Goal: Transaction & Acquisition: Book appointment/travel/reservation

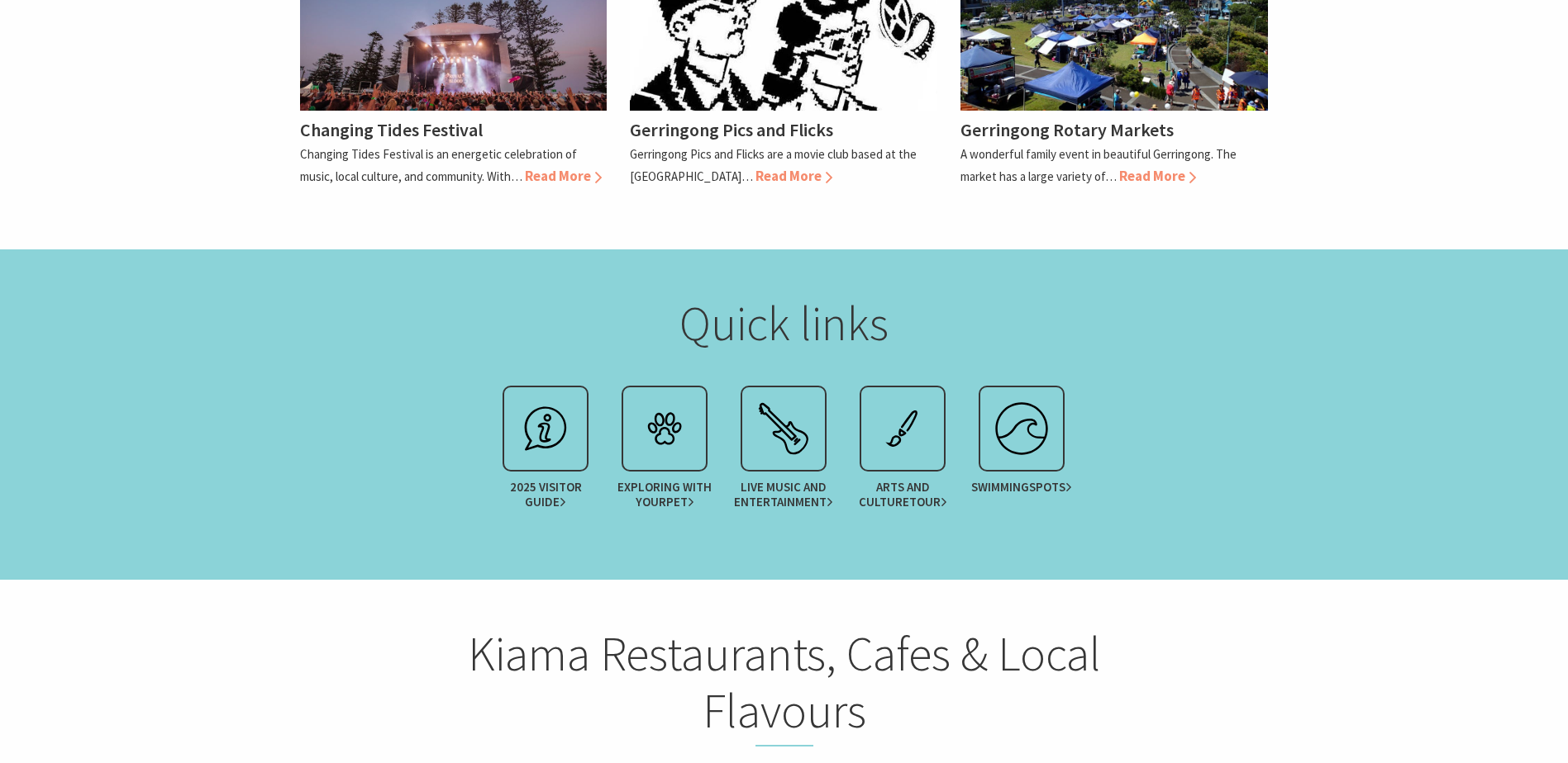
scroll to position [1899, 0]
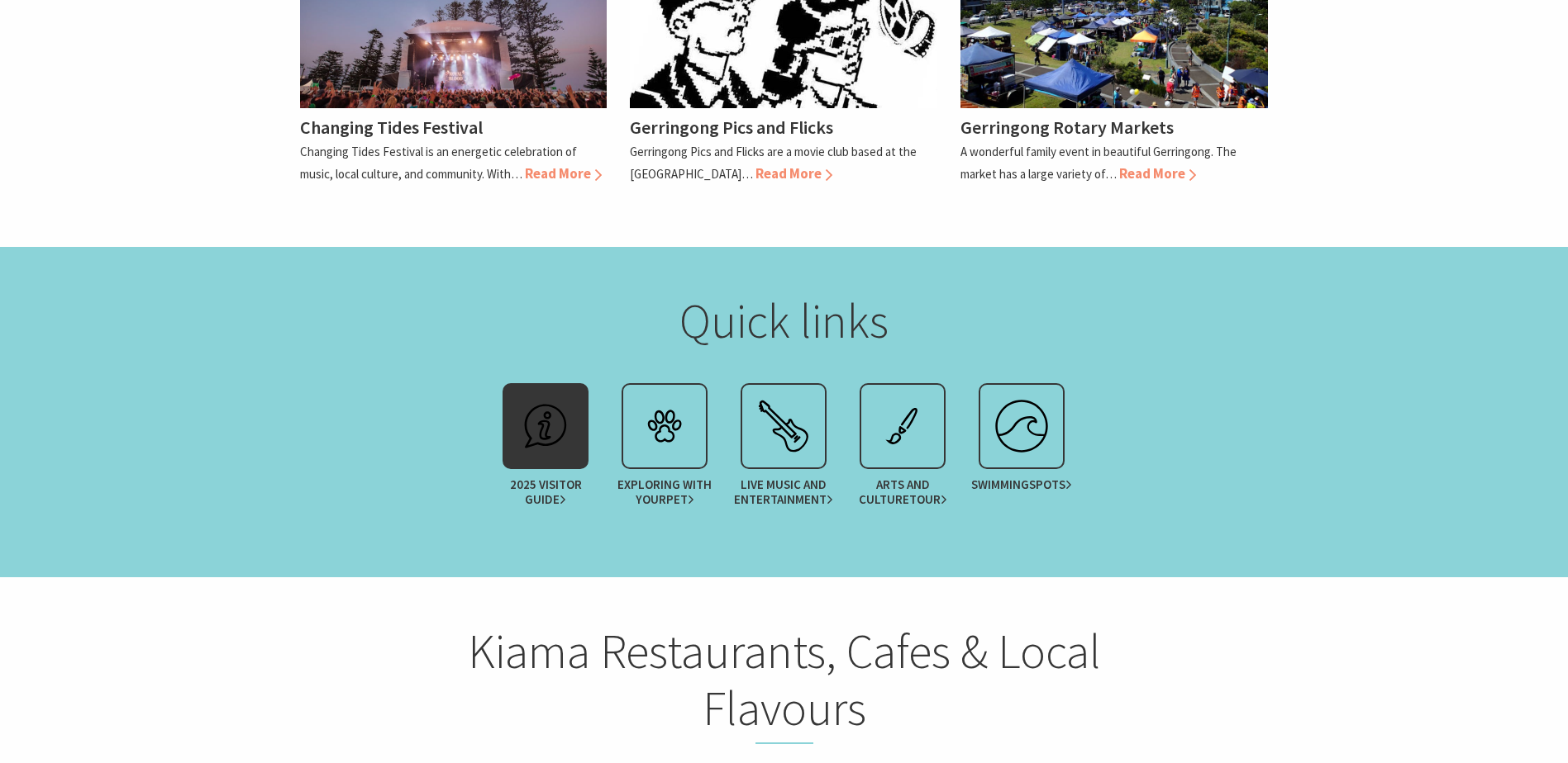
click at [561, 495] on icon at bounding box center [563, 499] width 7 height 9
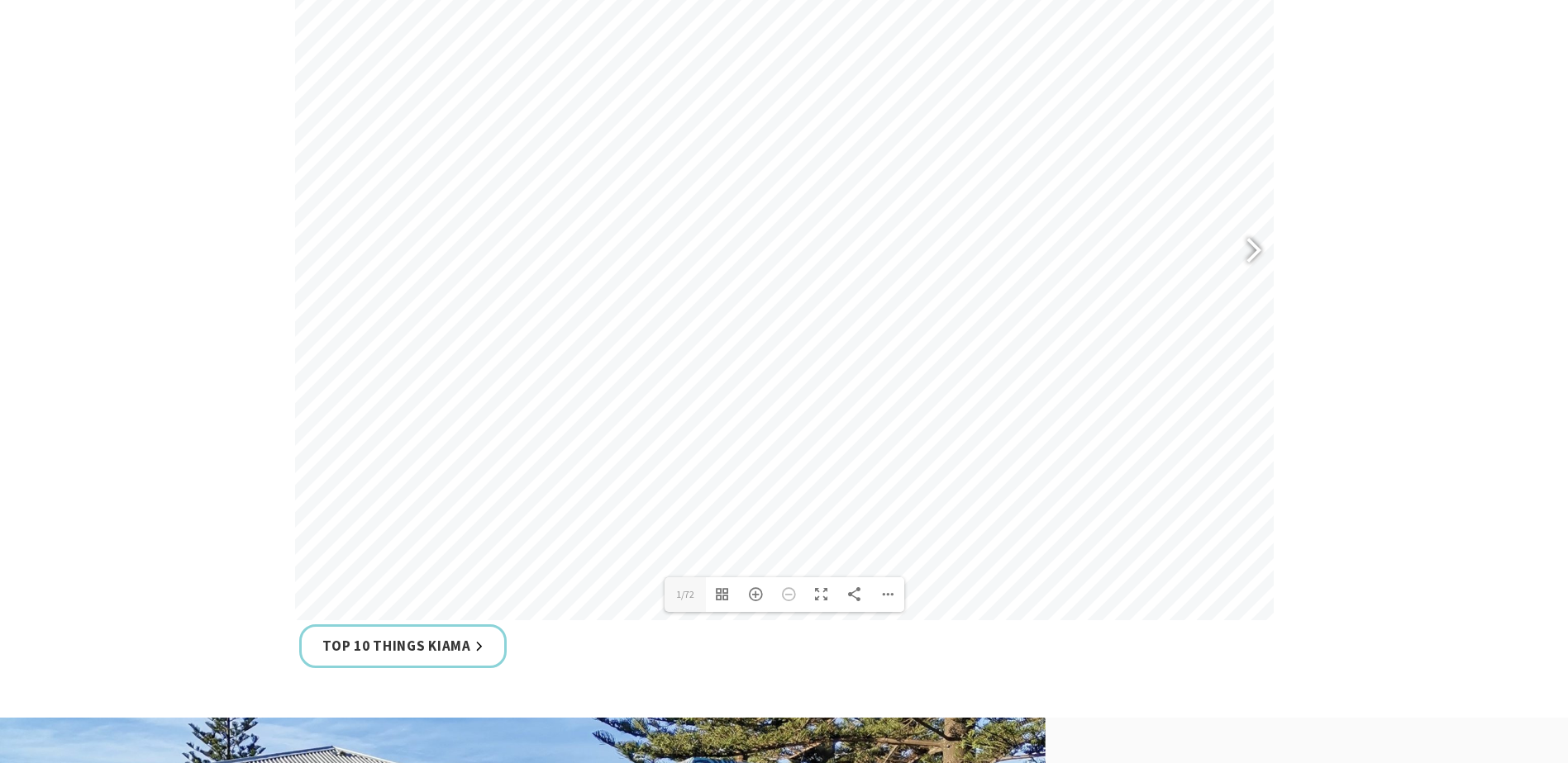
scroll to position [909, 0]
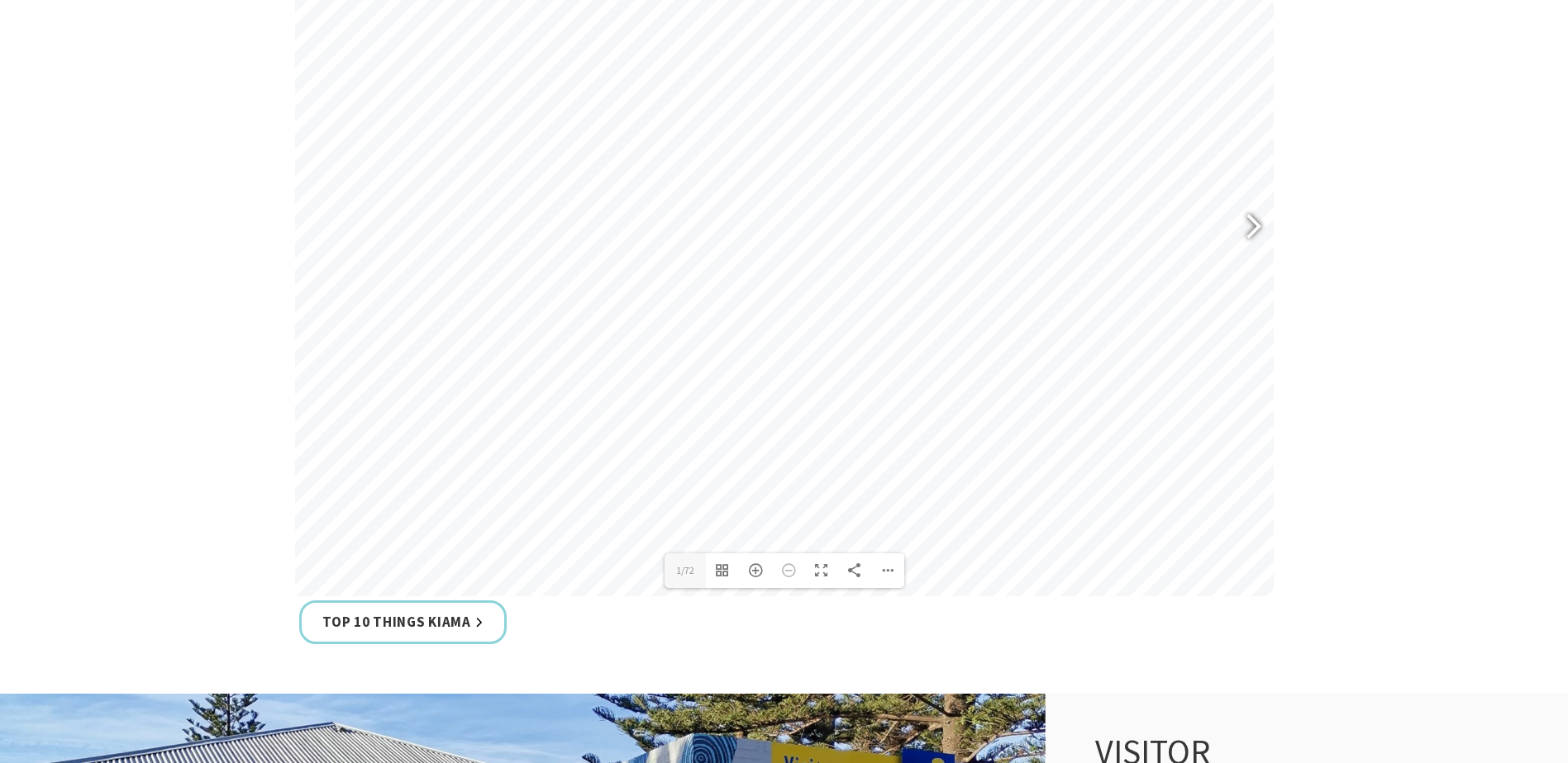
click at [1242, 221] on div at bounding box center [1246, 228] width 38 height 60
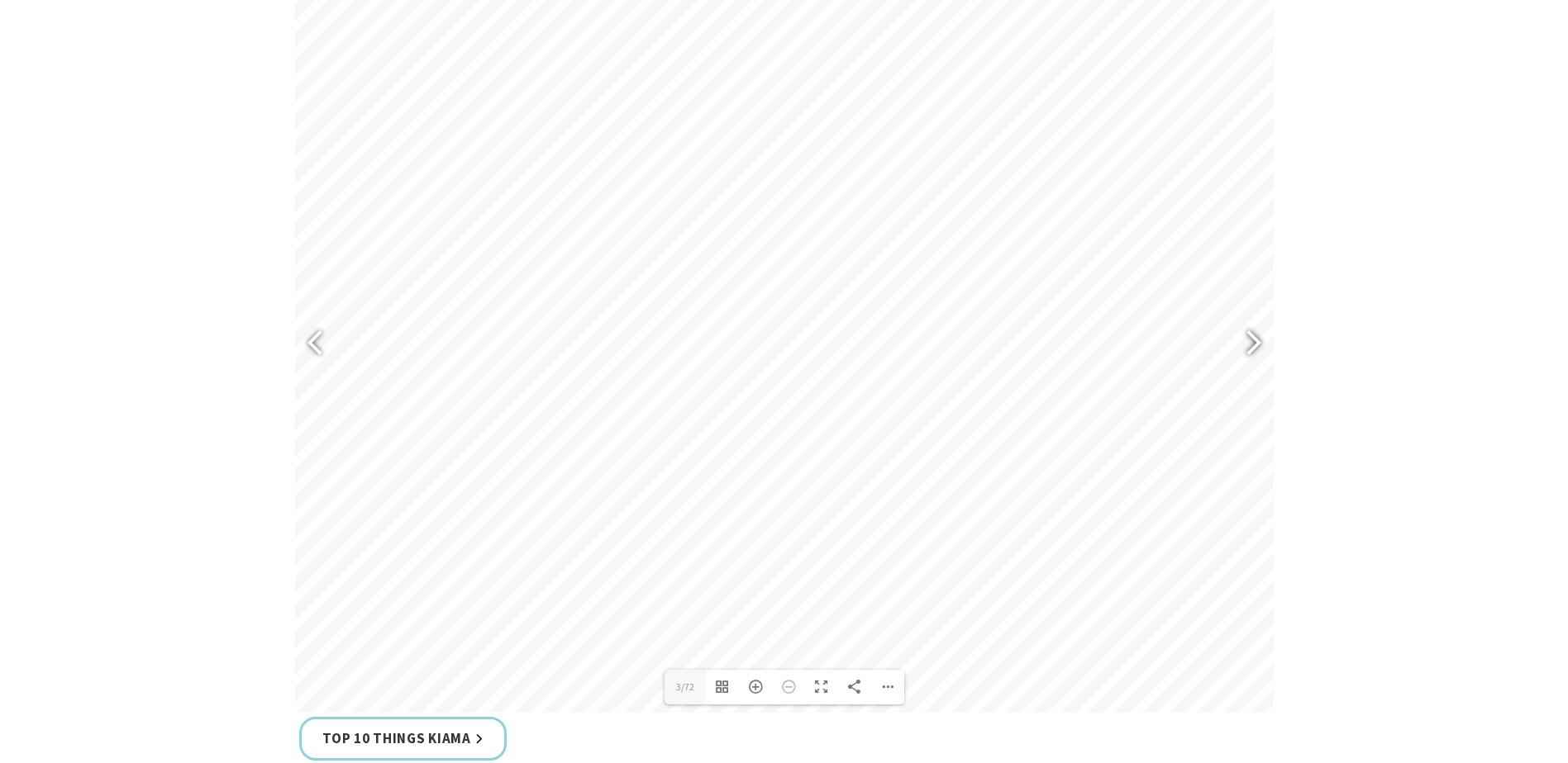
scroll to position [744, 0]
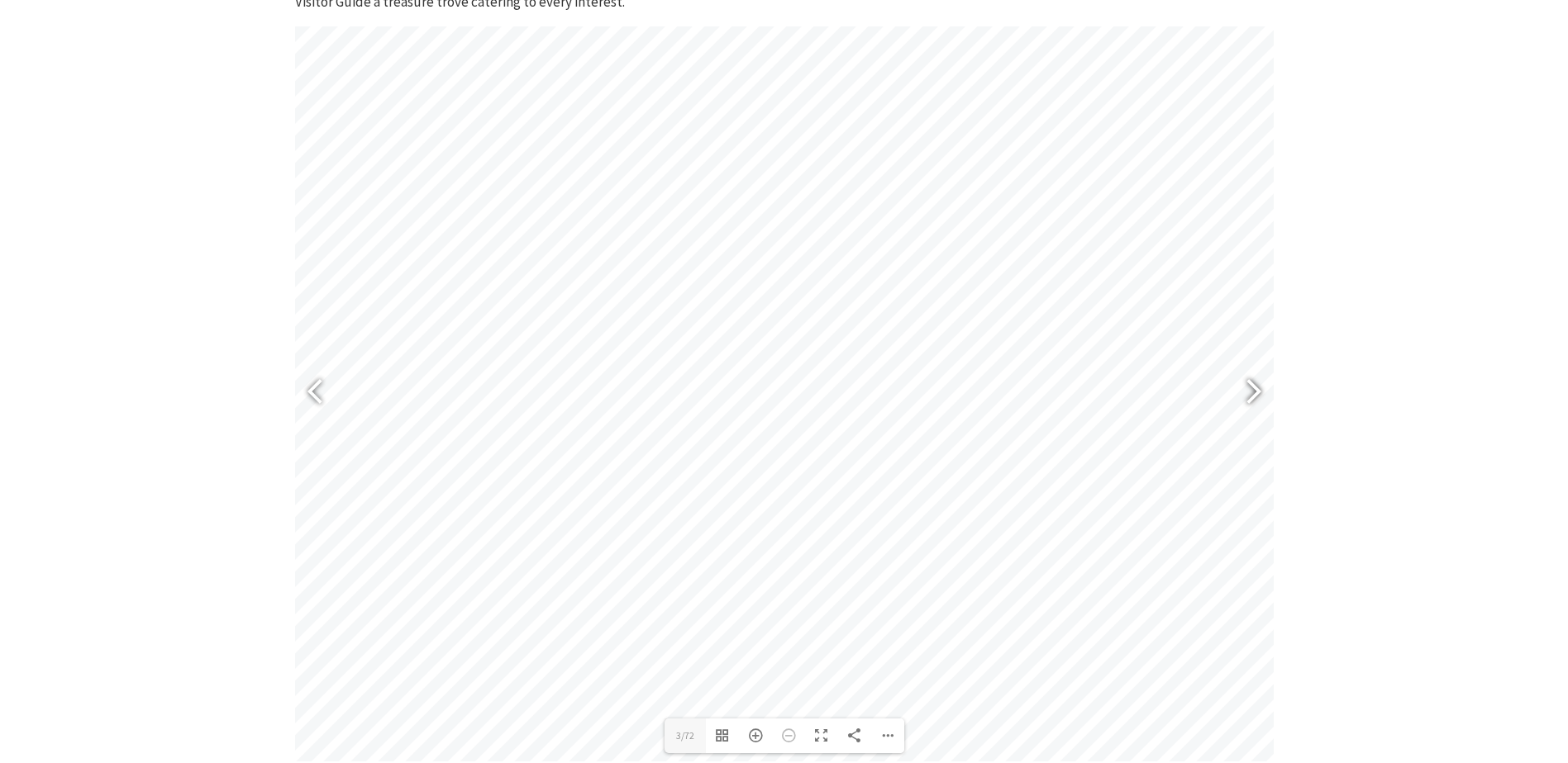
click at [1254, 387] on div at bounding box center [1246, 393] width 38 height 60
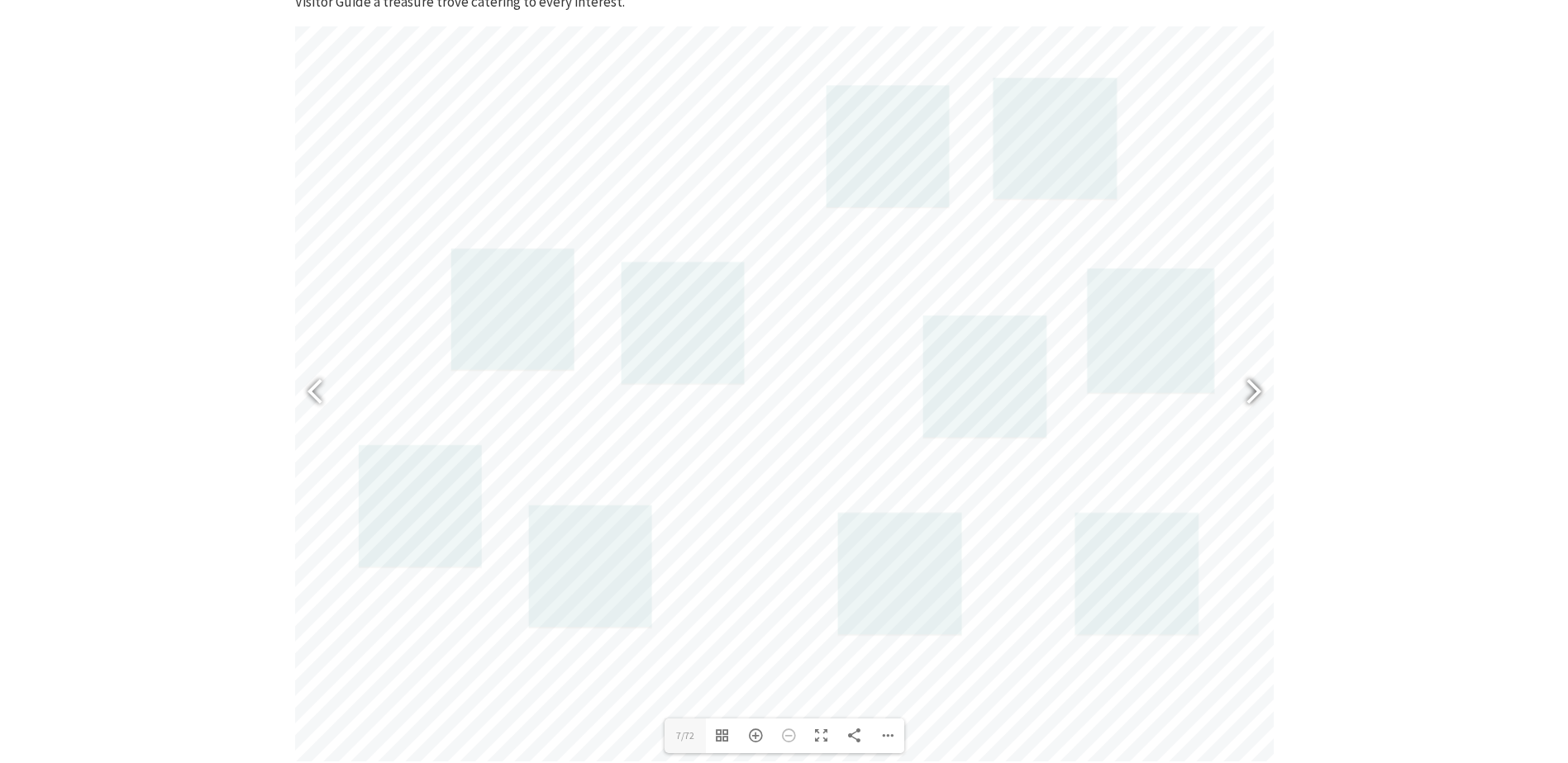
click at [1254, 387] on div at bounding box center [1246, 393] width 38 height 60
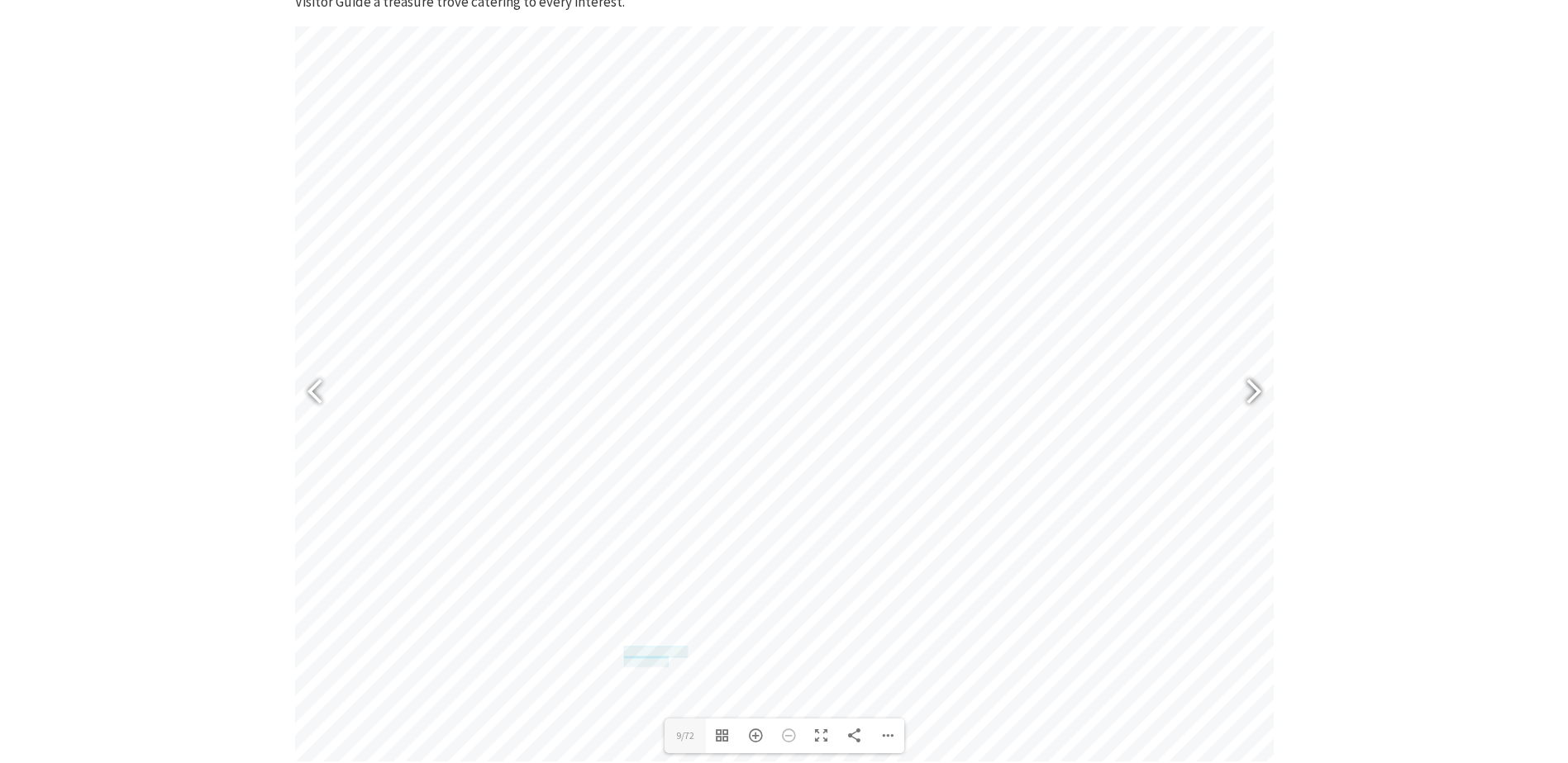
click at [1254, 387] on div at bounding box center [1246, 393] width 38 height 60
type input "17"
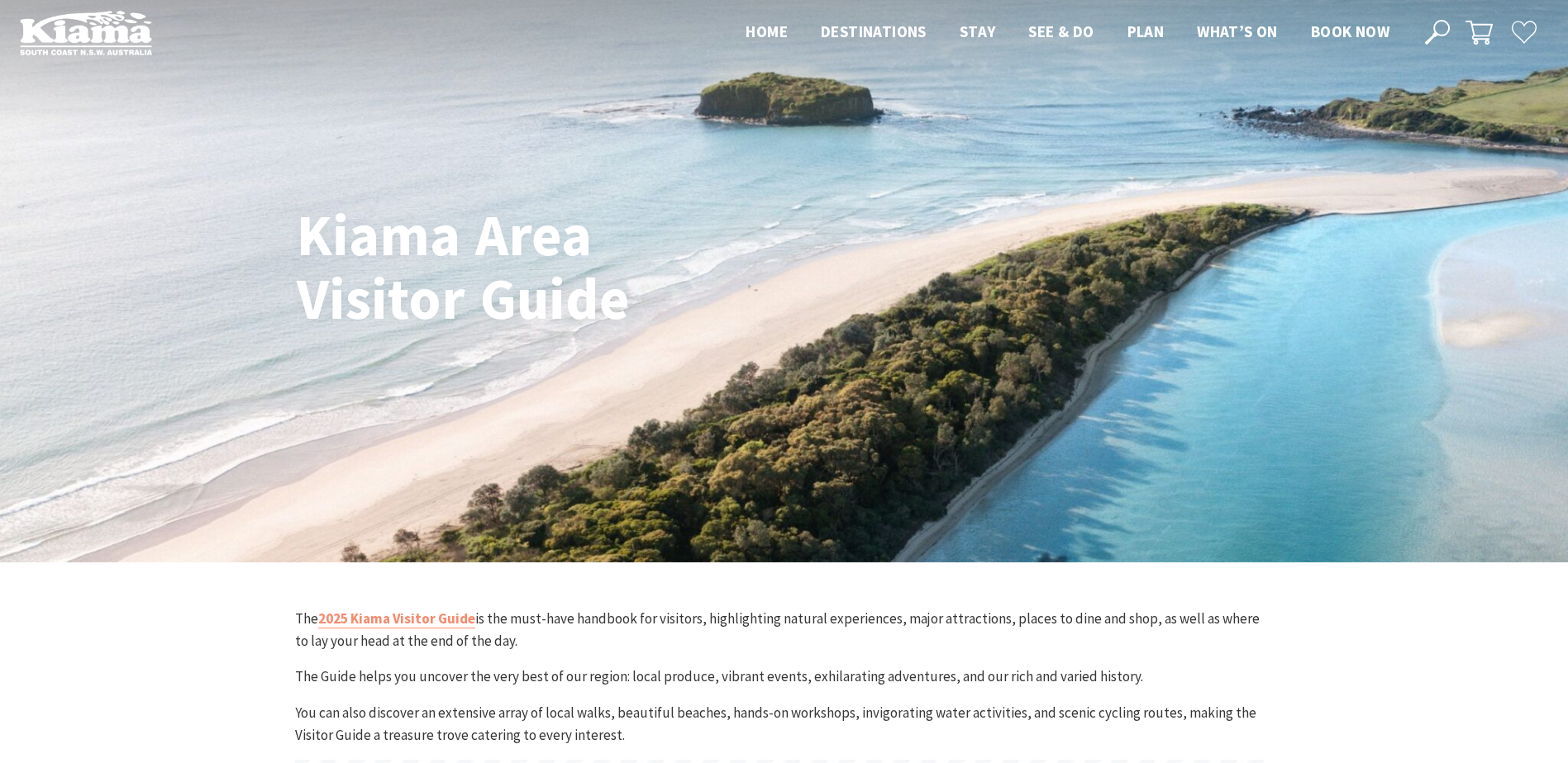
scroll to position [0, 0]
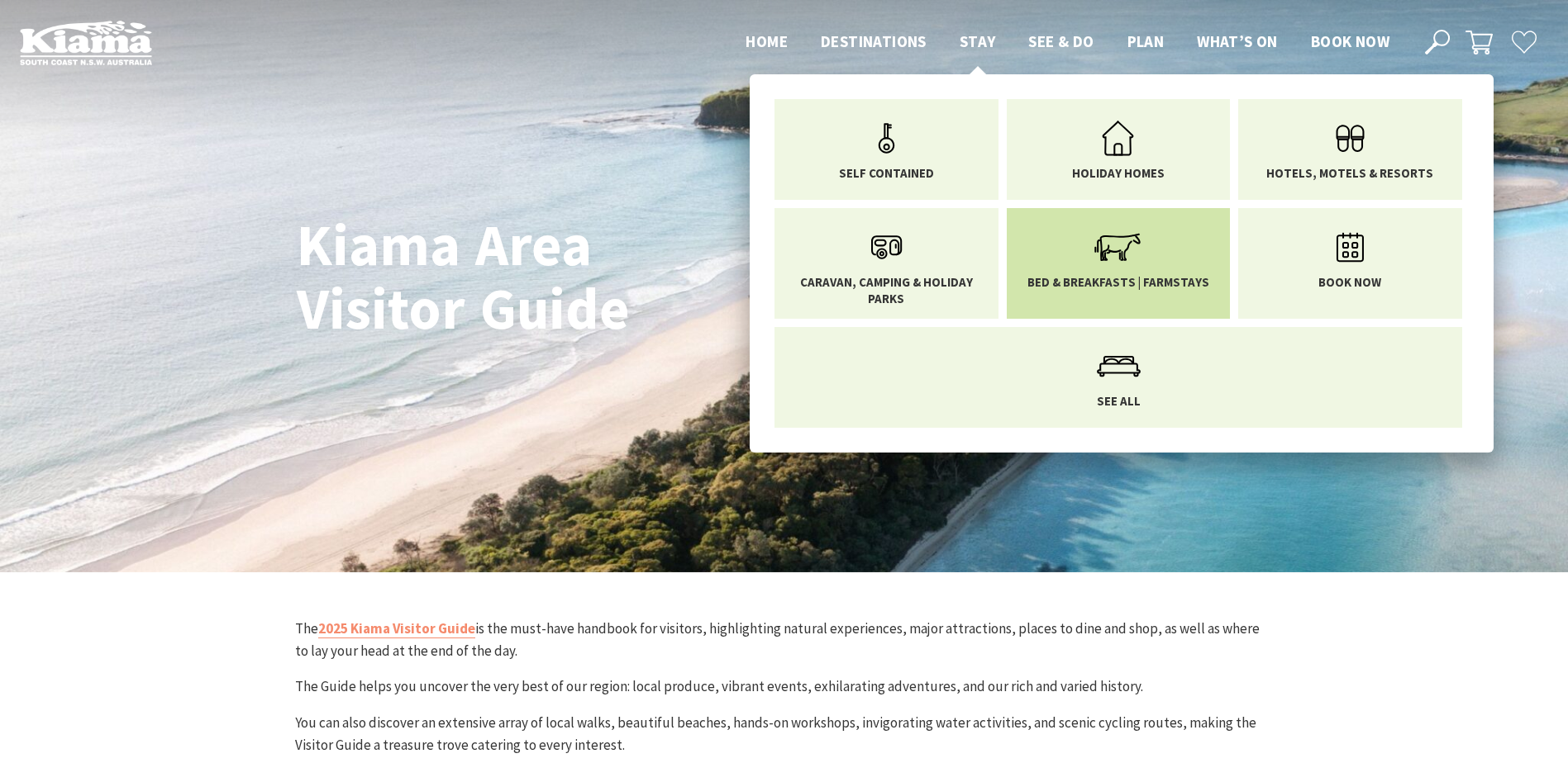
click at [1118, 274] on icon "Main Menu" at bounding box center [1118, 248] width 54 height 54
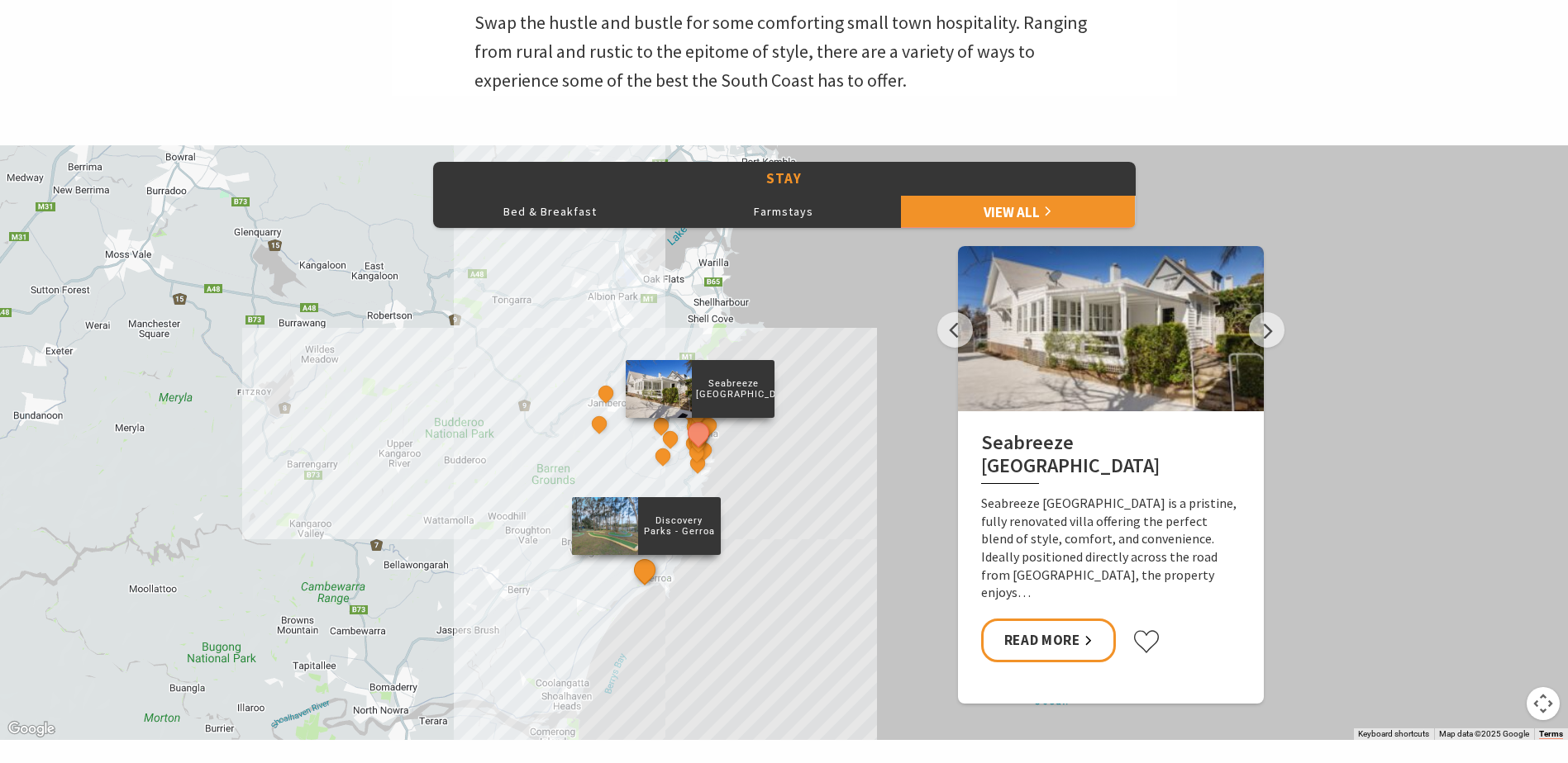
scroll to position [660, 0]
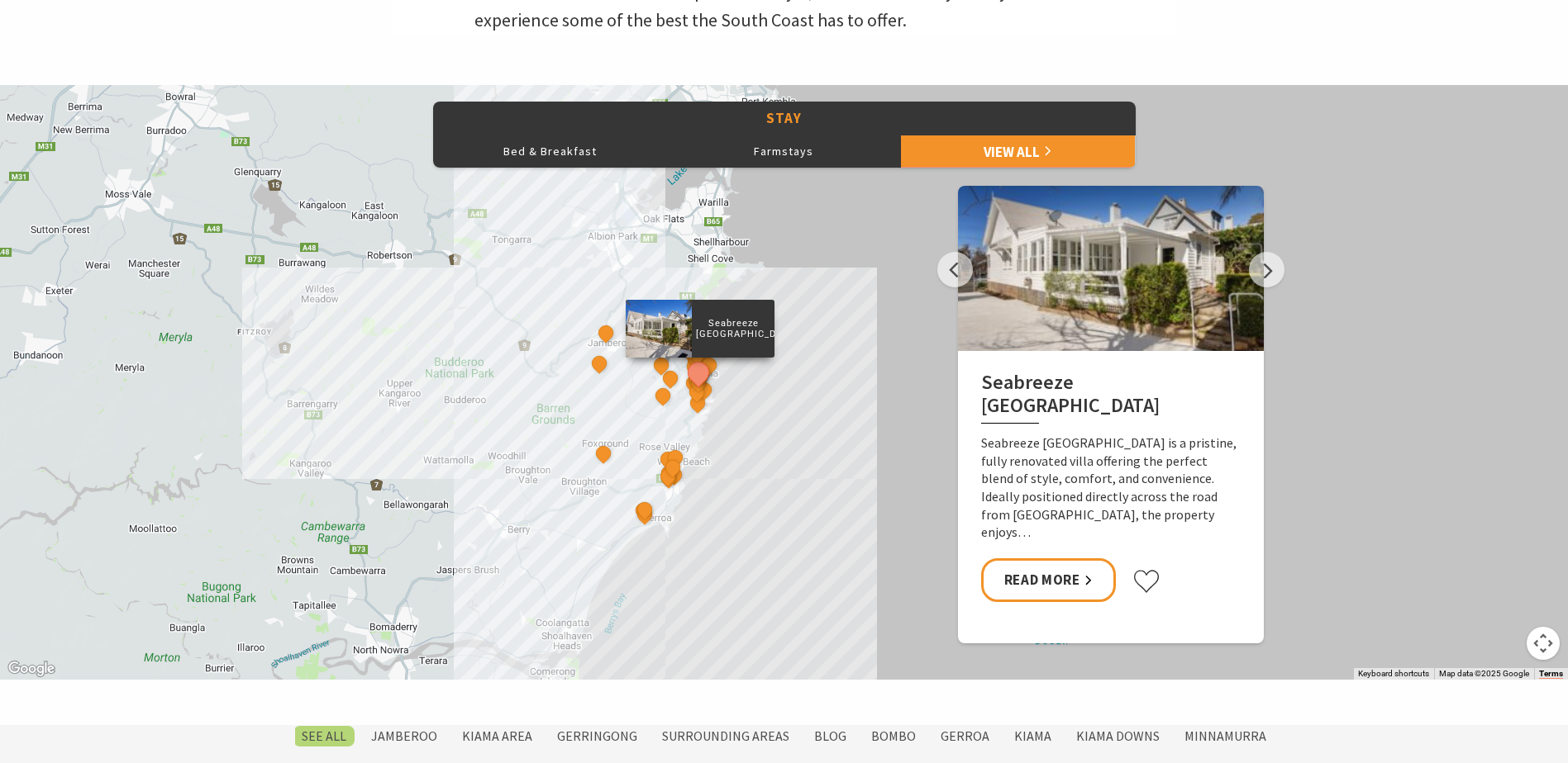
click at [673, 416] on div "Seabreeze Luxury Beach House The Sebel Kiama Seaside Escape 1 Driftwood Beach H…" at bounding box center [784, 383] width 1568 height 595
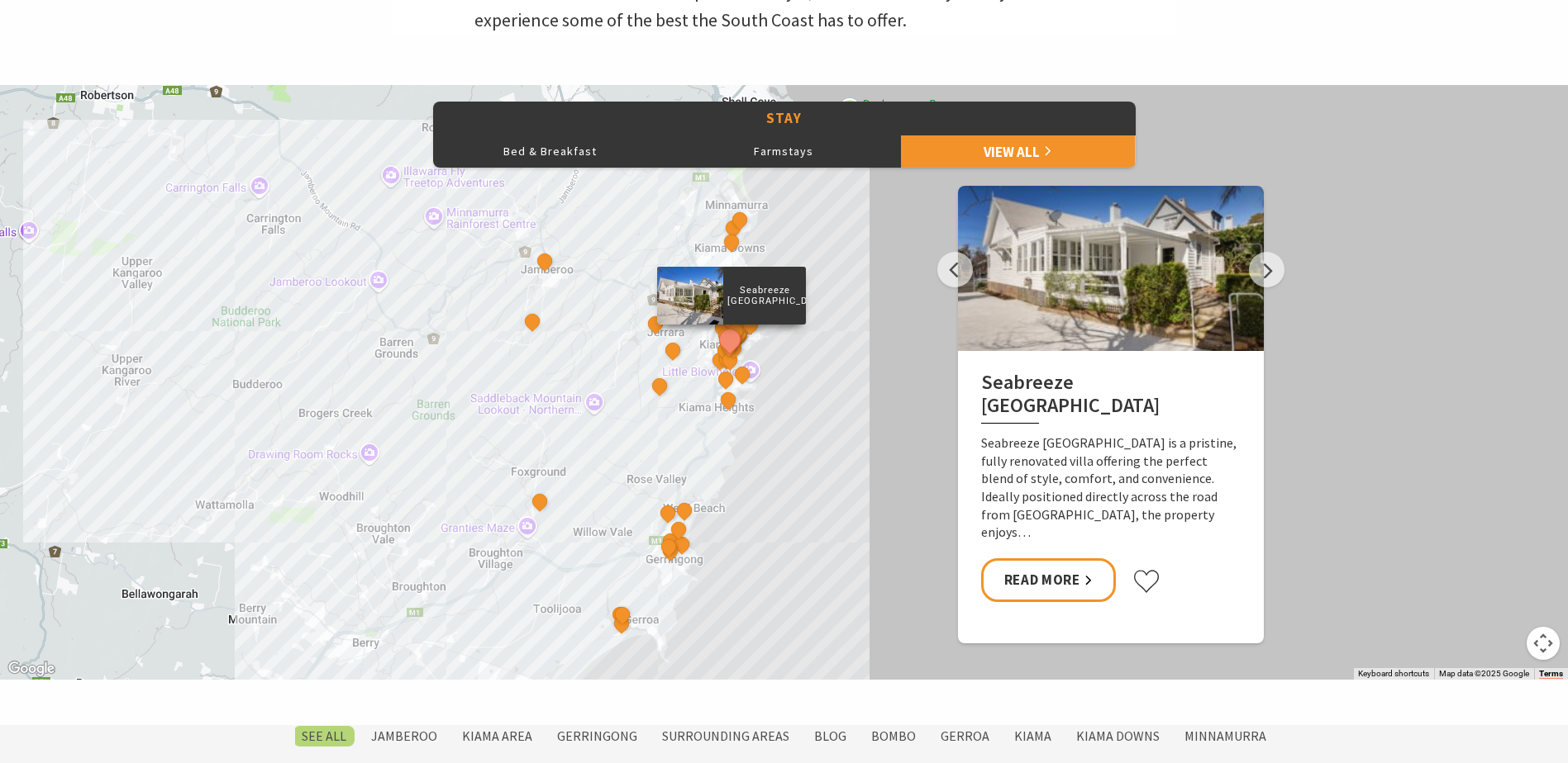
click at [689, 404] on div "Seabreeze Luxury Beach House The Sebel Kiama Seaside Escape 1 Driftwood Beach H…" at bounding box center [784, 383] width 1568 height 595
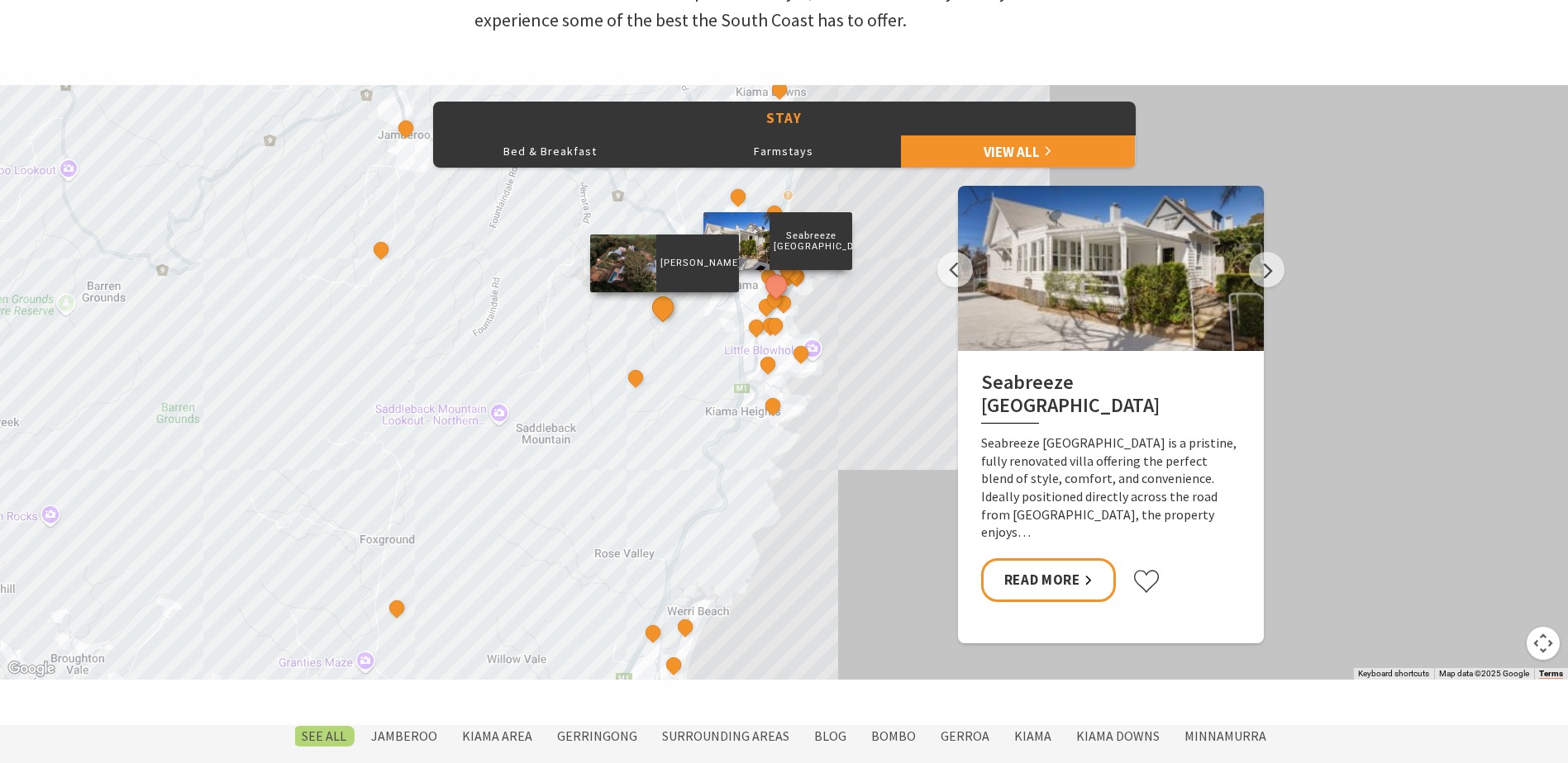
click at [666, 304] on button "See detail about Greyleigh Kiama" at bounding box center [663, 307] width 31 height 31
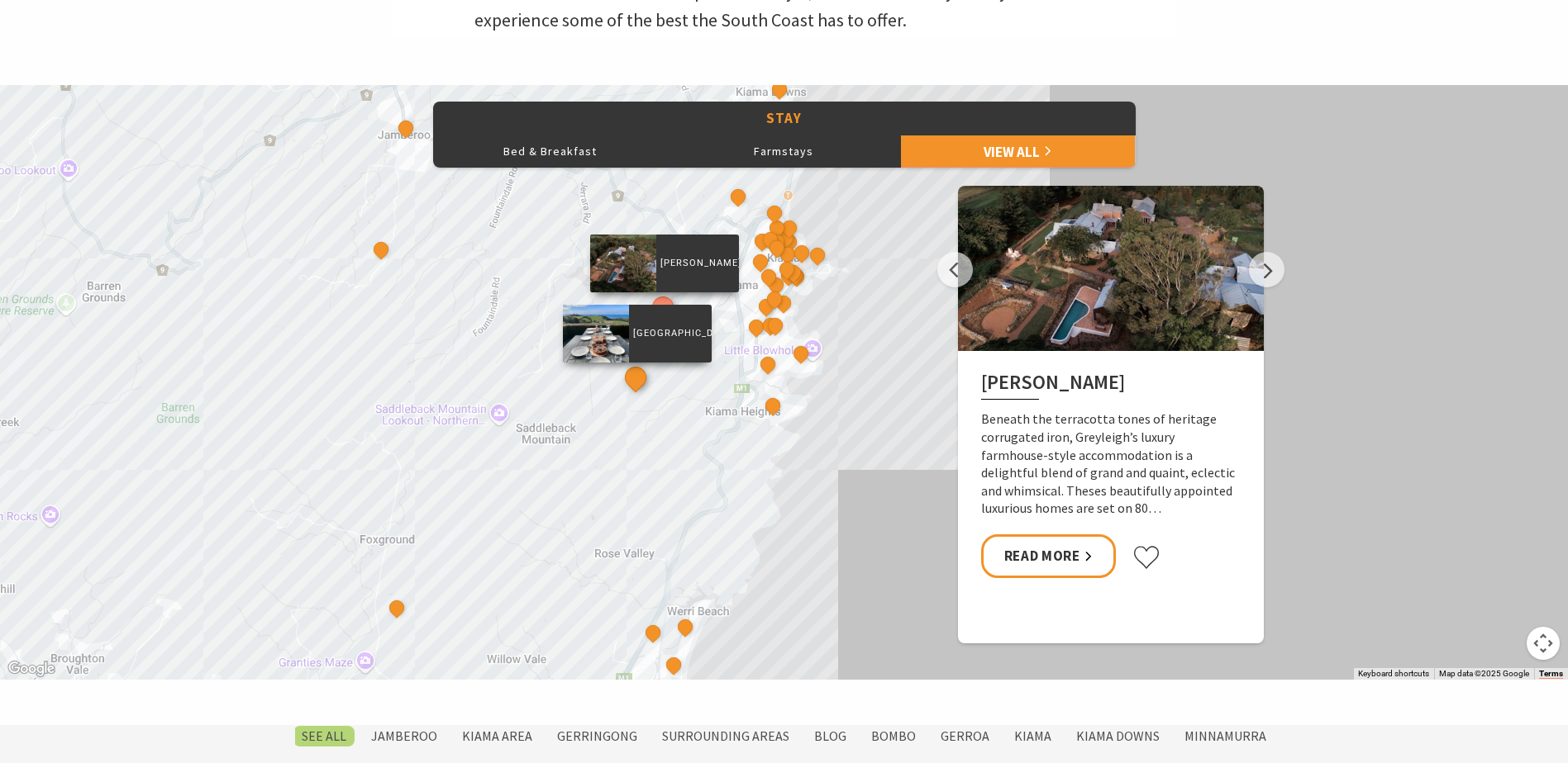
click at [639, 376] on button "See detail about Saddleback Grove" at bounding box center [635, 377] width 31 height 31
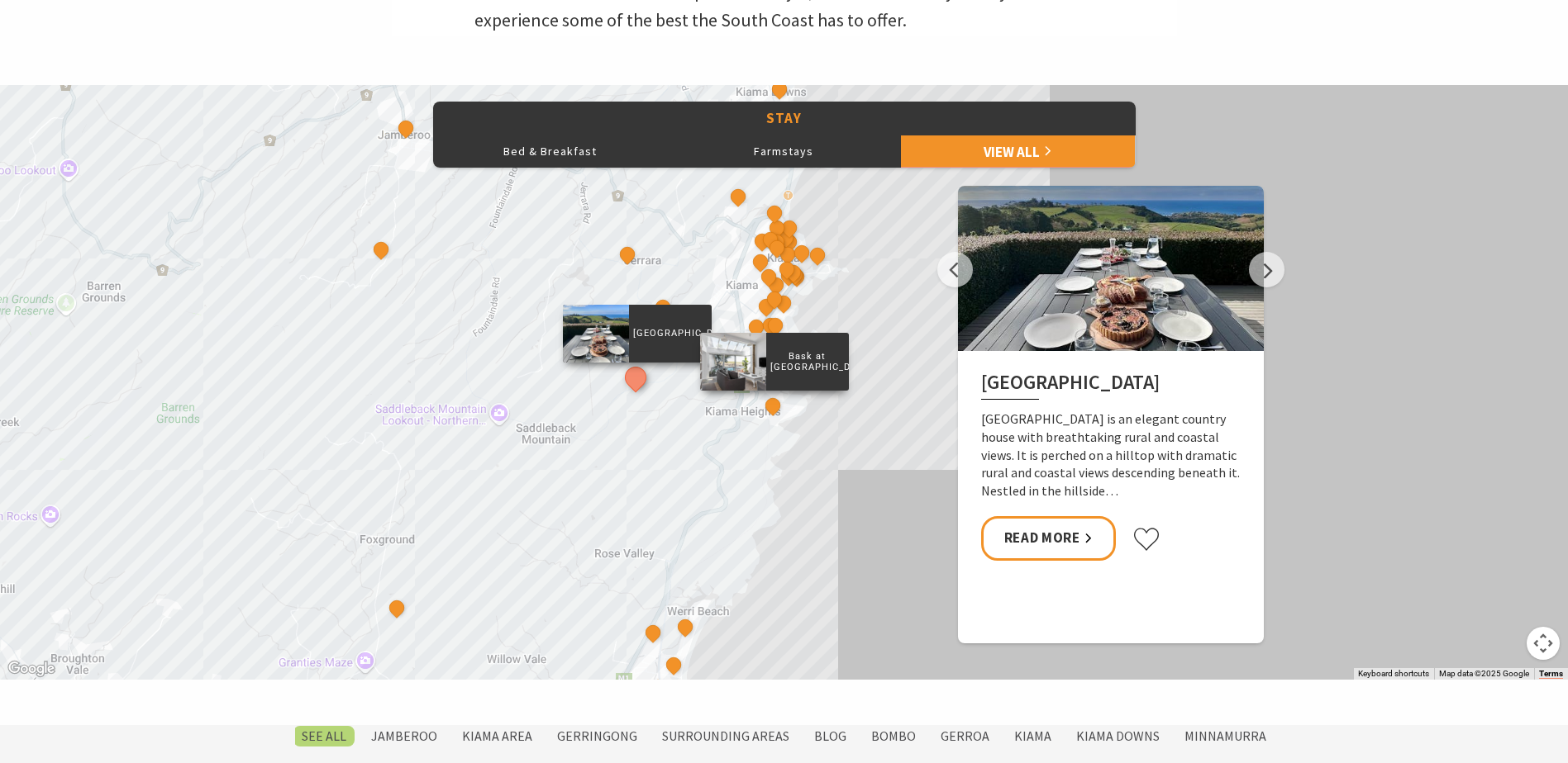
click at [763, 400] on div "Bask at Loves Bay" at bounding box center [774, 407] width 25 height 25
click at [769, 403] on button "See detail about Bask at Loves Bay" at bounding box center [772, 406] width 31 height 31
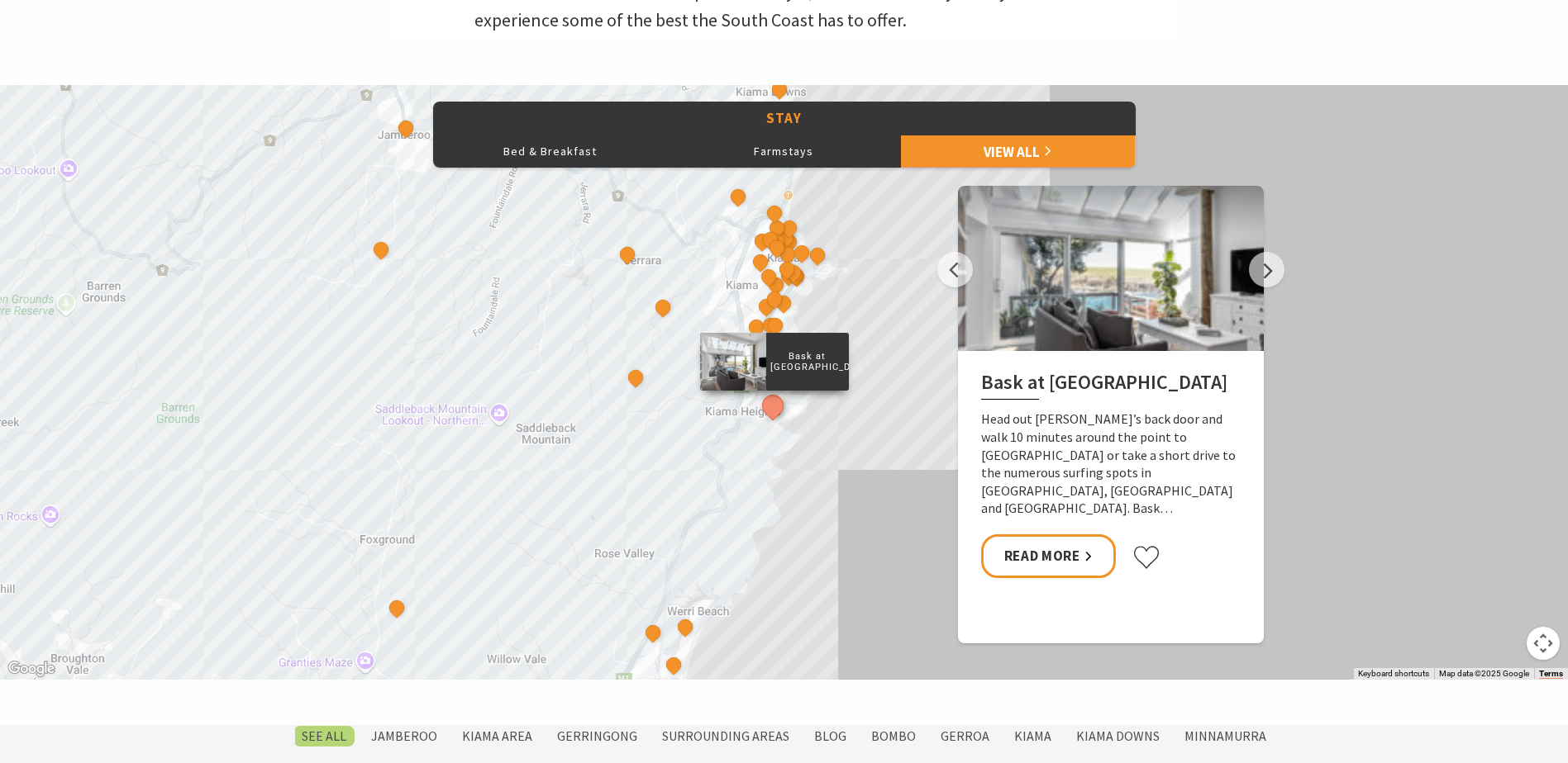
click at [615, 256] on div "Seabreeze Luxury Beach House The Sebel Kiama Seaside Escape 1 Driftwood Beach H…" at bounding box center [784, 383] width 1568 height 595
click at [629, 256] on button "See detail about Cicada Luxury Camping" at bounding box center [627, 254] width 31 height 31
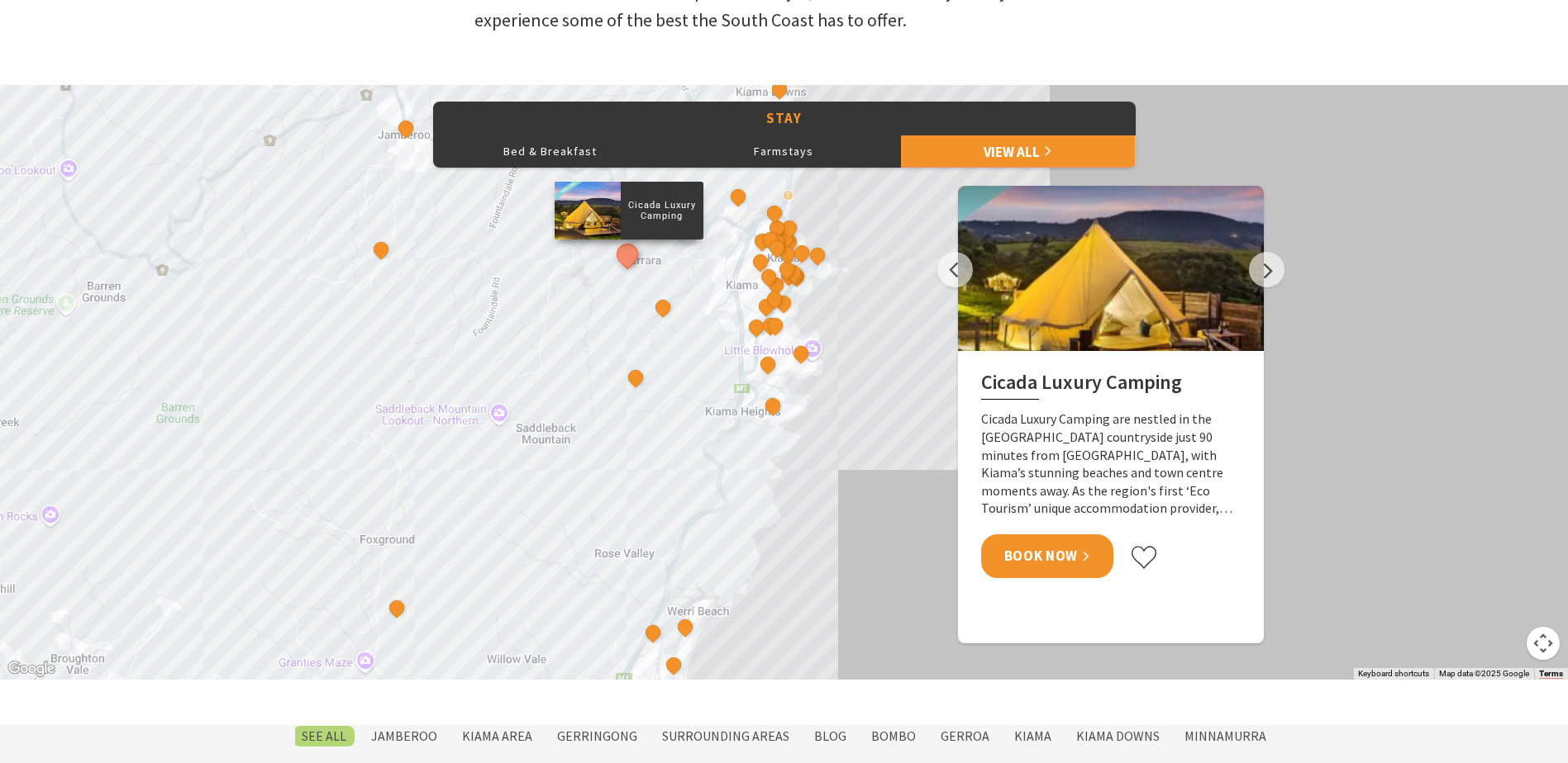
click at [1070, 566] on link "Book Now" at bounding box center [1048, 557] width 133 height 44
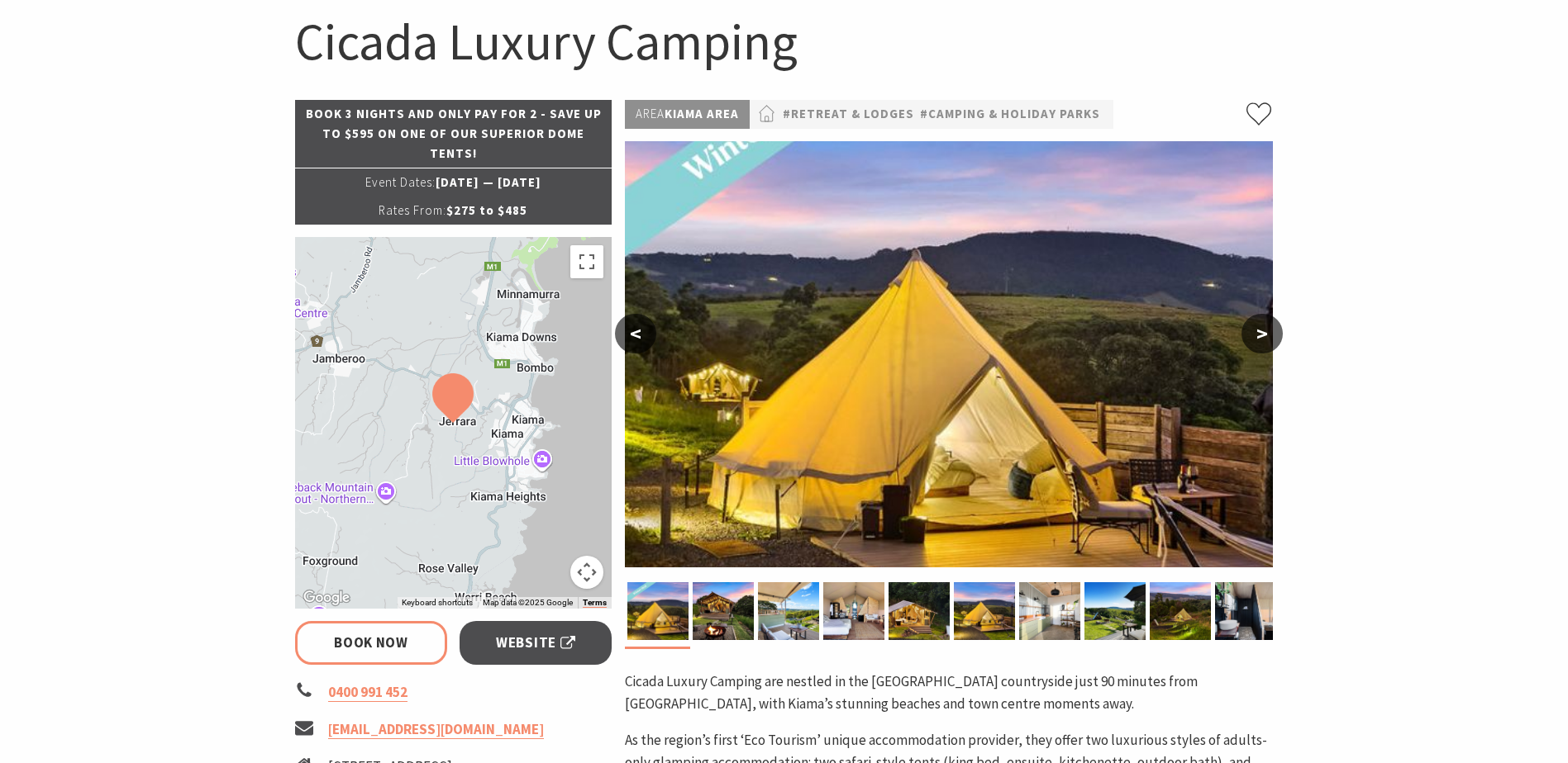
select select "3"
select select "2"
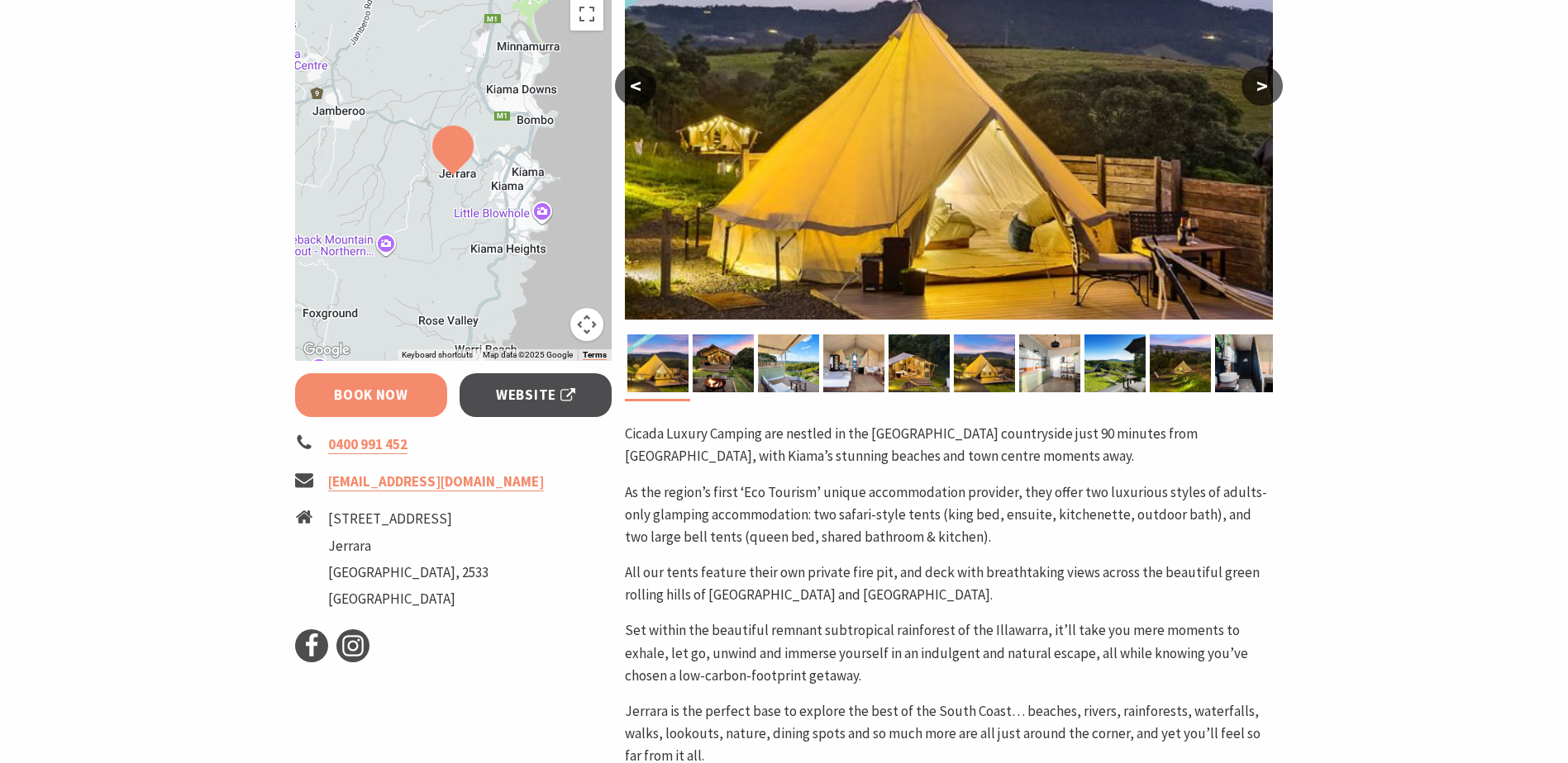
click at [393, 395] on link "Book Now" at bounding box center [371, 395] width 153 height 44
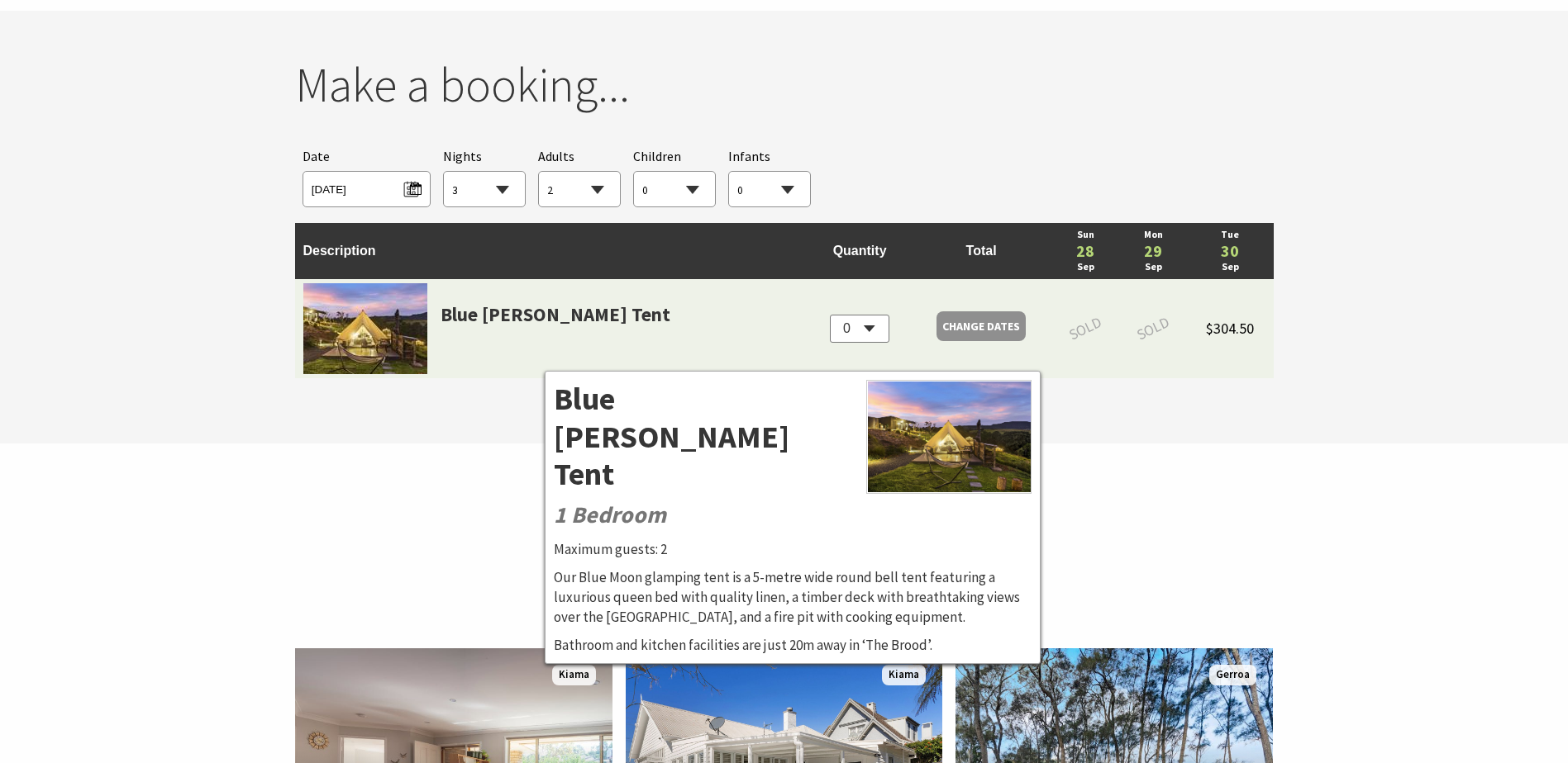
scroll to position [1542, 0]
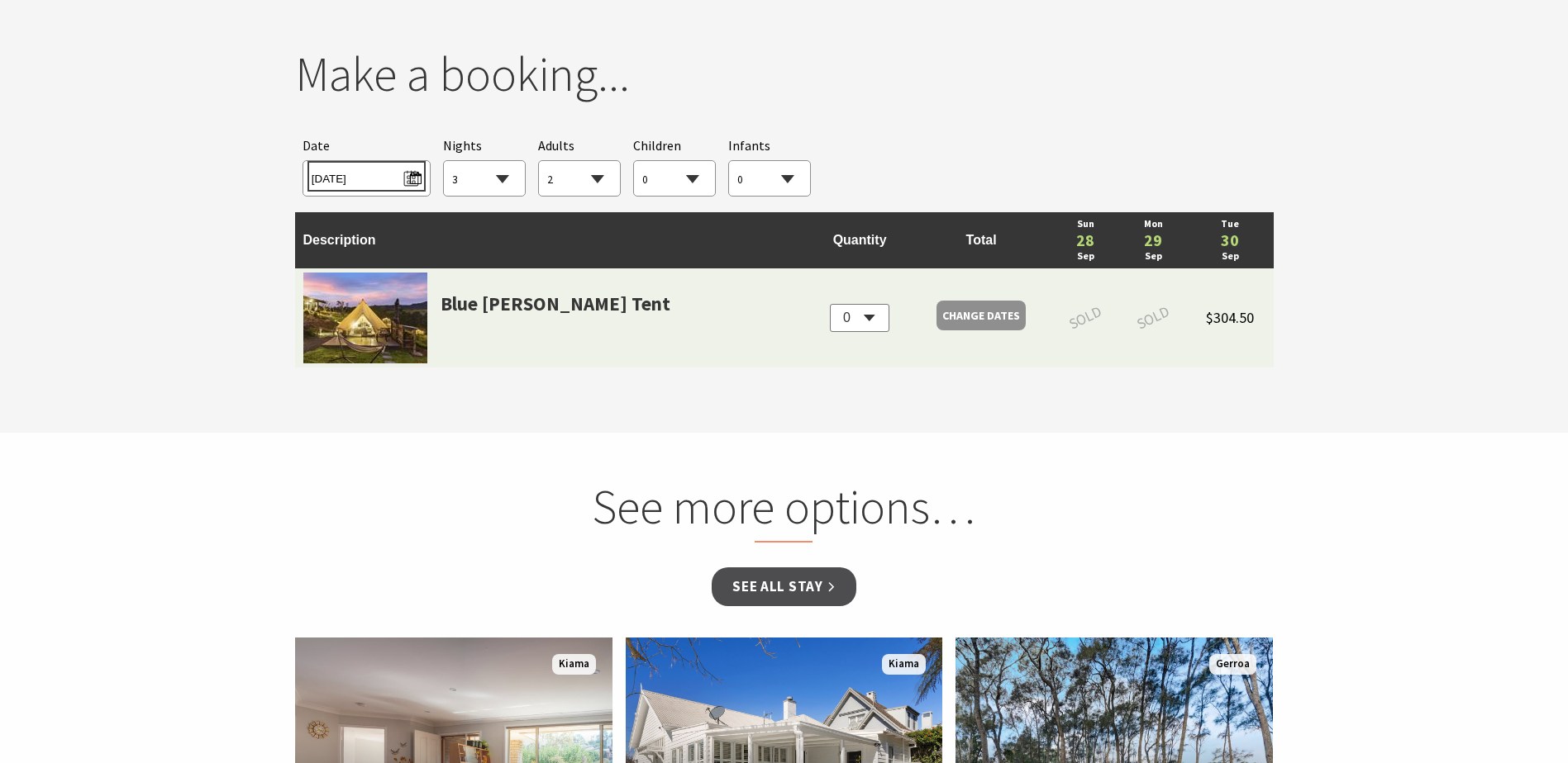
click at [378, 186] on span "Sun 28/09/2025" at bounding box center [366, 176] width 109 height 22
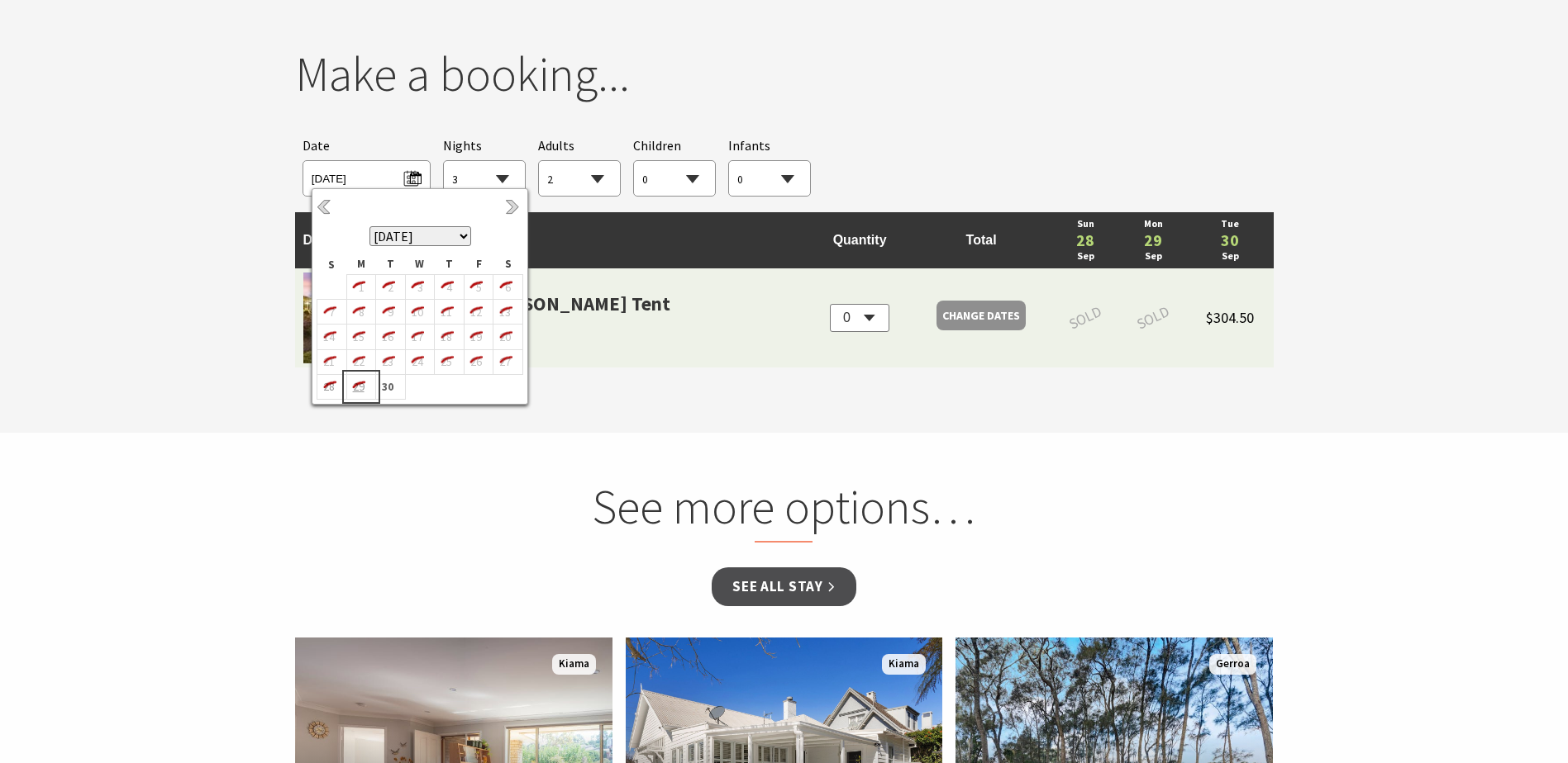
click at [365, 393] on icon "29" at bounding box center [357, 387] width 21 height 21
click at [388, 393] on b "30" at bounding box center [387, 387] width 21 height 21
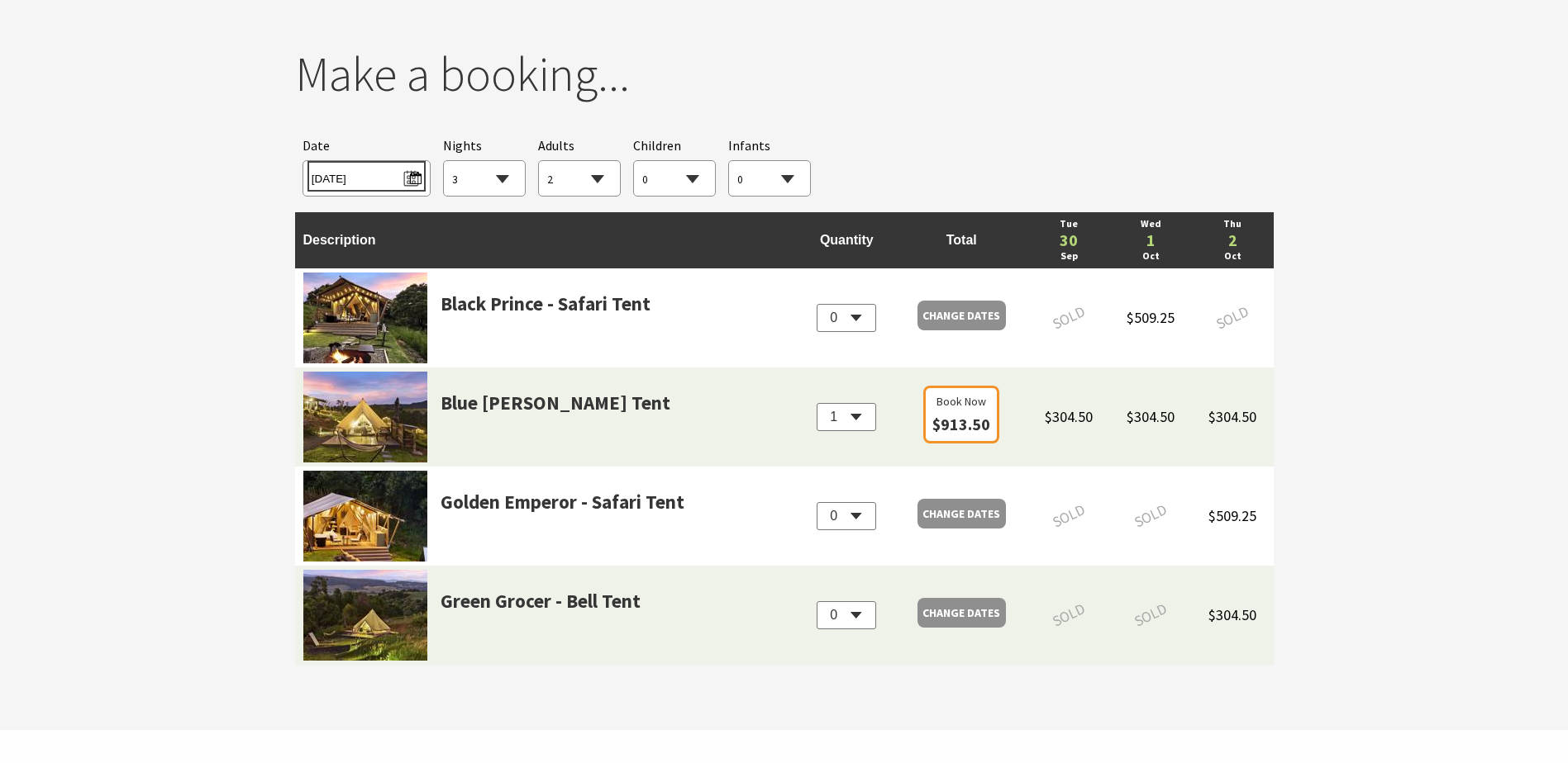
click at [409, 179] on span "Tue 30/09/2025" at bounding box center [366, 176] width 109 height 22
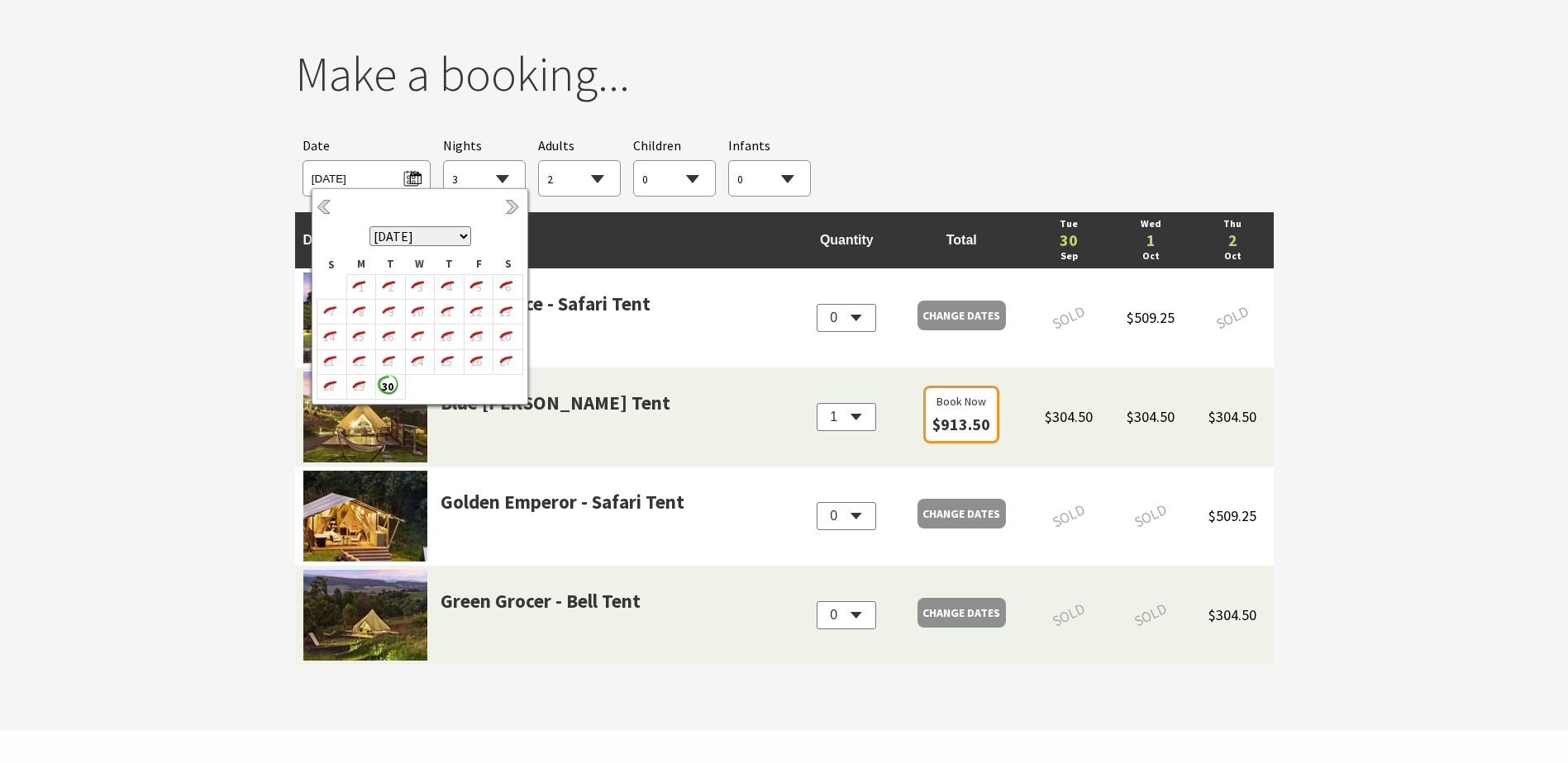
click at [477, 177] on select "1 2 3 4 5 6 7 8 9 10 11 12 13 14 15 16 17 18 19 20 21 22 23 24 25 26 27 28 29 30" at bounding box center [484, 179] width 81 height 36
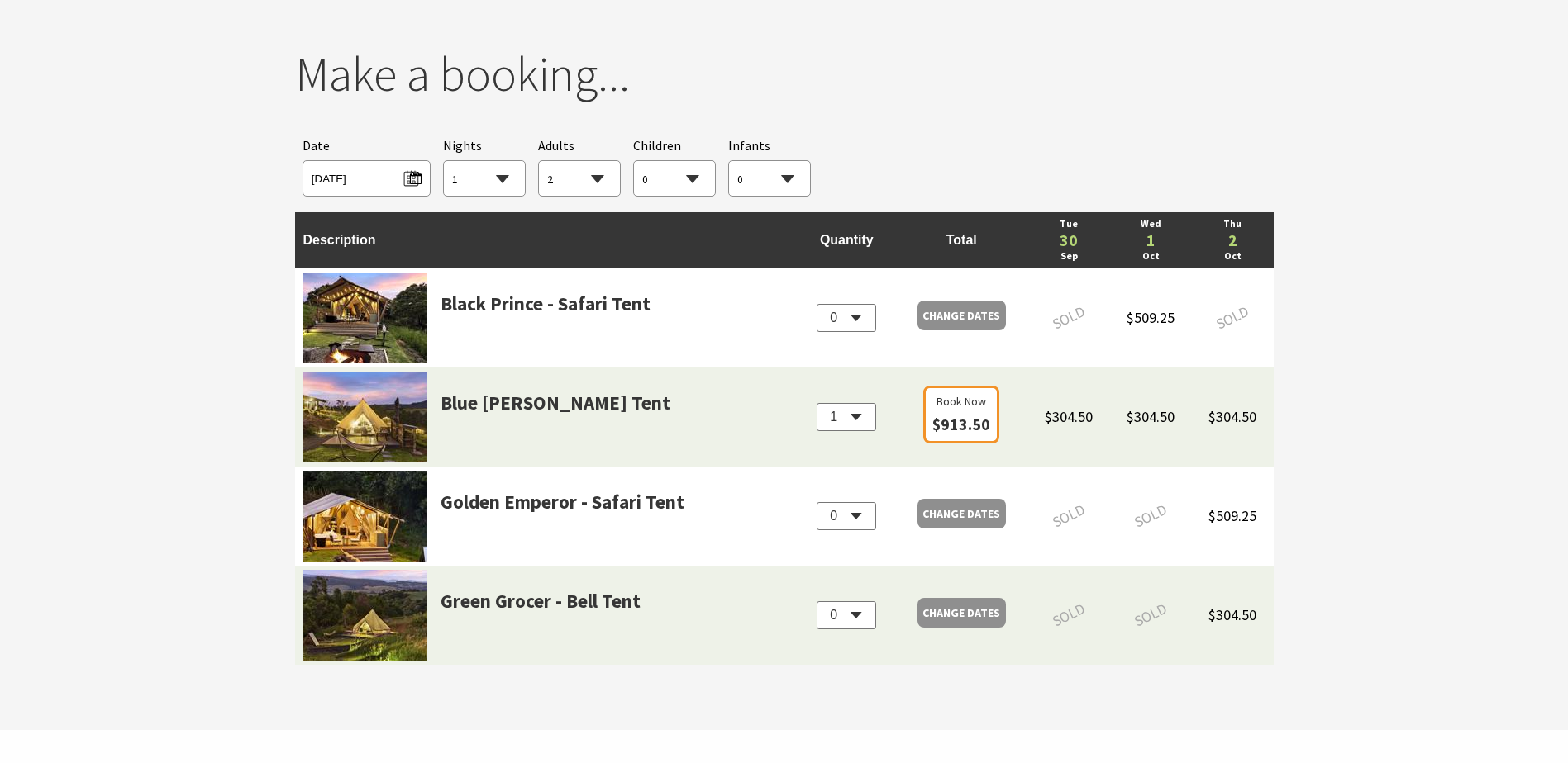
click at [444, 161] on select "1 2 3 4 5 6 7 8 9 10 11 12 13 14 15 16 17 18 19 20 21 22 23 24 25 26 27 28 29 30" at bounding box center [484, 179] width 81 height 36
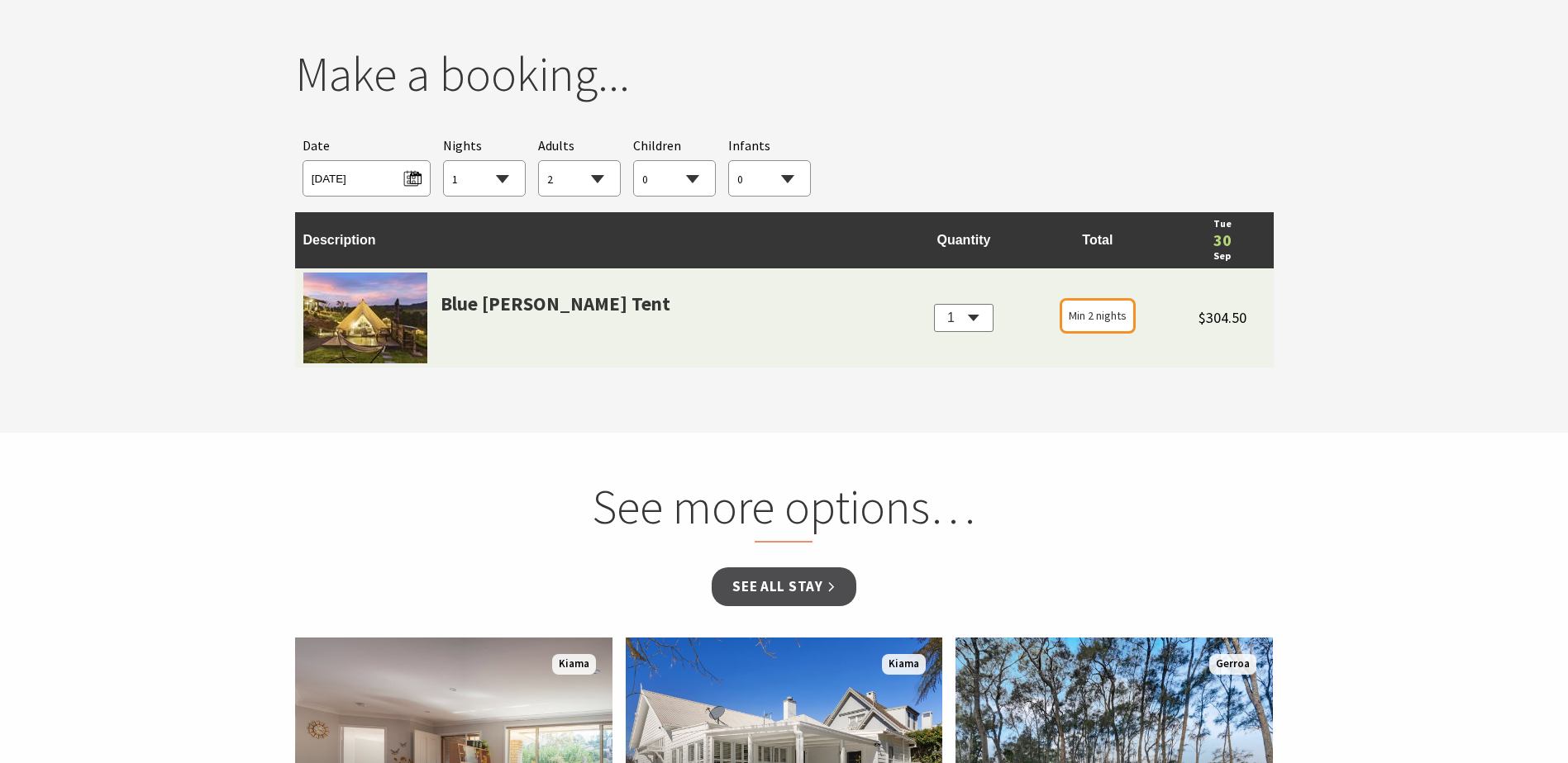
click at [507, 180] on select "1 2 3 4 5 6 7 8 9 10 11 12 13 14 15 16 17 18 19 20 21 22 23 24 25 26 27 28 29 30" at bounding box center [484, 179] width 81 height 36
select select "2"
click at [444, 161] on select "1 2 3 4 5 6 7 8 9 10 11 12 13 14 15 16 17 18 19 20 21 22 23 24 25 26 27 28 29 30" at bounding box center [484, 179] width 81 height 36
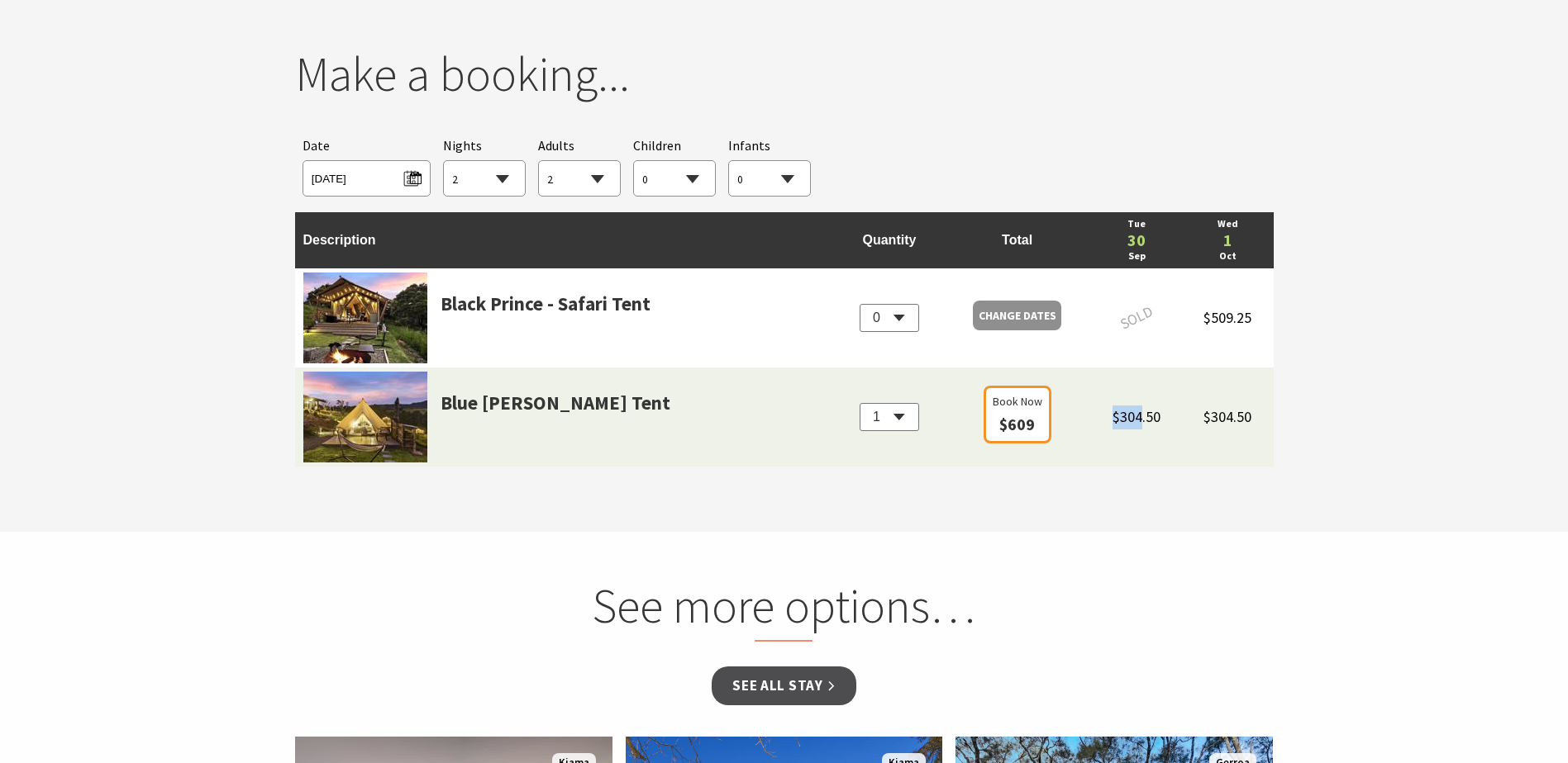
drag, startPoint x: 1109, startPoint y: 417, endPoint x: 1138, endPoint y: 422, distance: 29.4
click at [1138, 422] on span "$304.50" at bounding box center [1136, 417] width 48 height 19
click at [388, 170] on span "Tue 30/09/2025" at bounding box center [366, 176] width 109 height 22
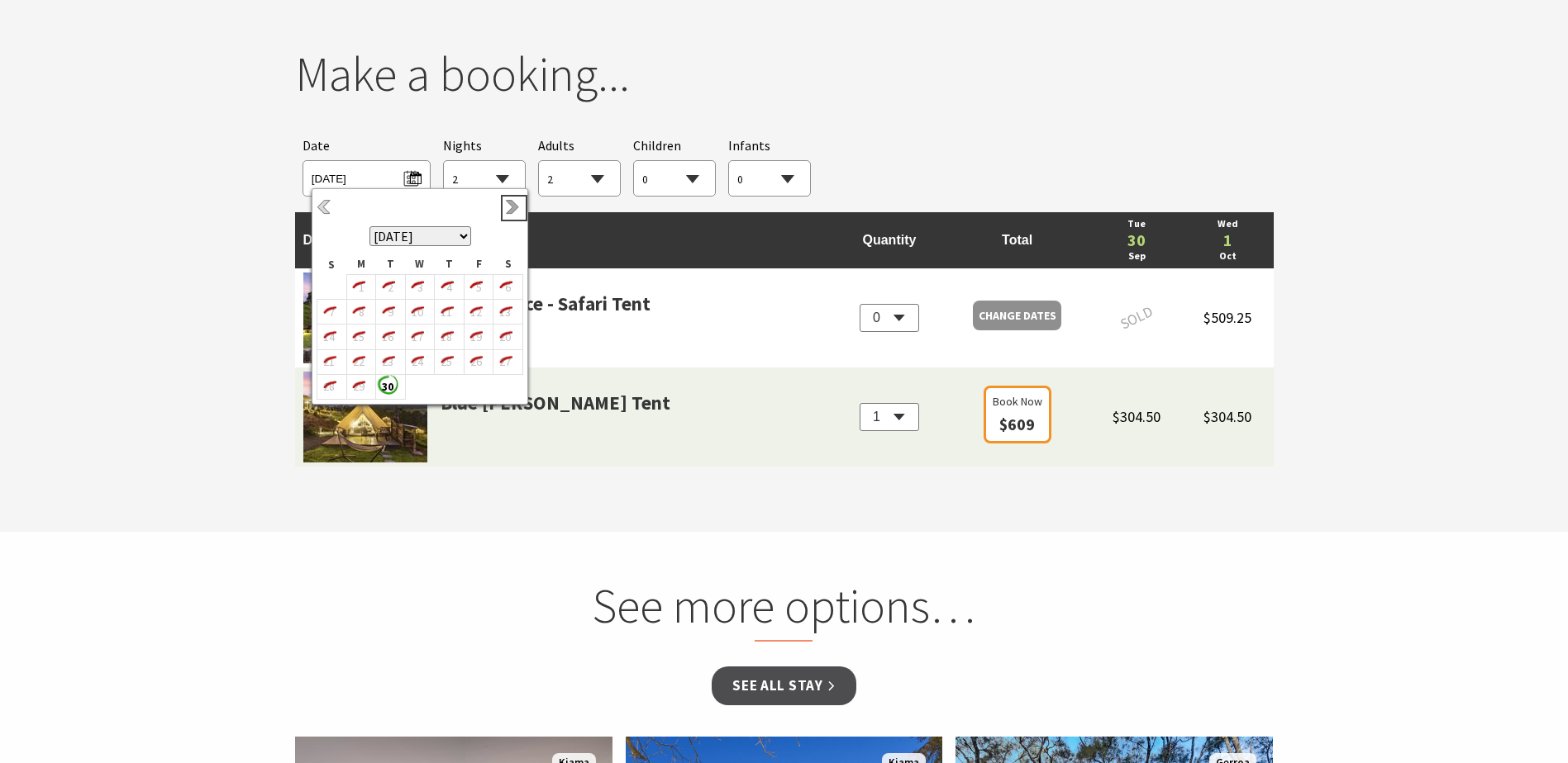
click at [512, 205] on link "Next" at bounding box center [514, 207] width 18 height 18
click at [483, 290] on b "3" at bounding box center [475, 287] width 21 height 21
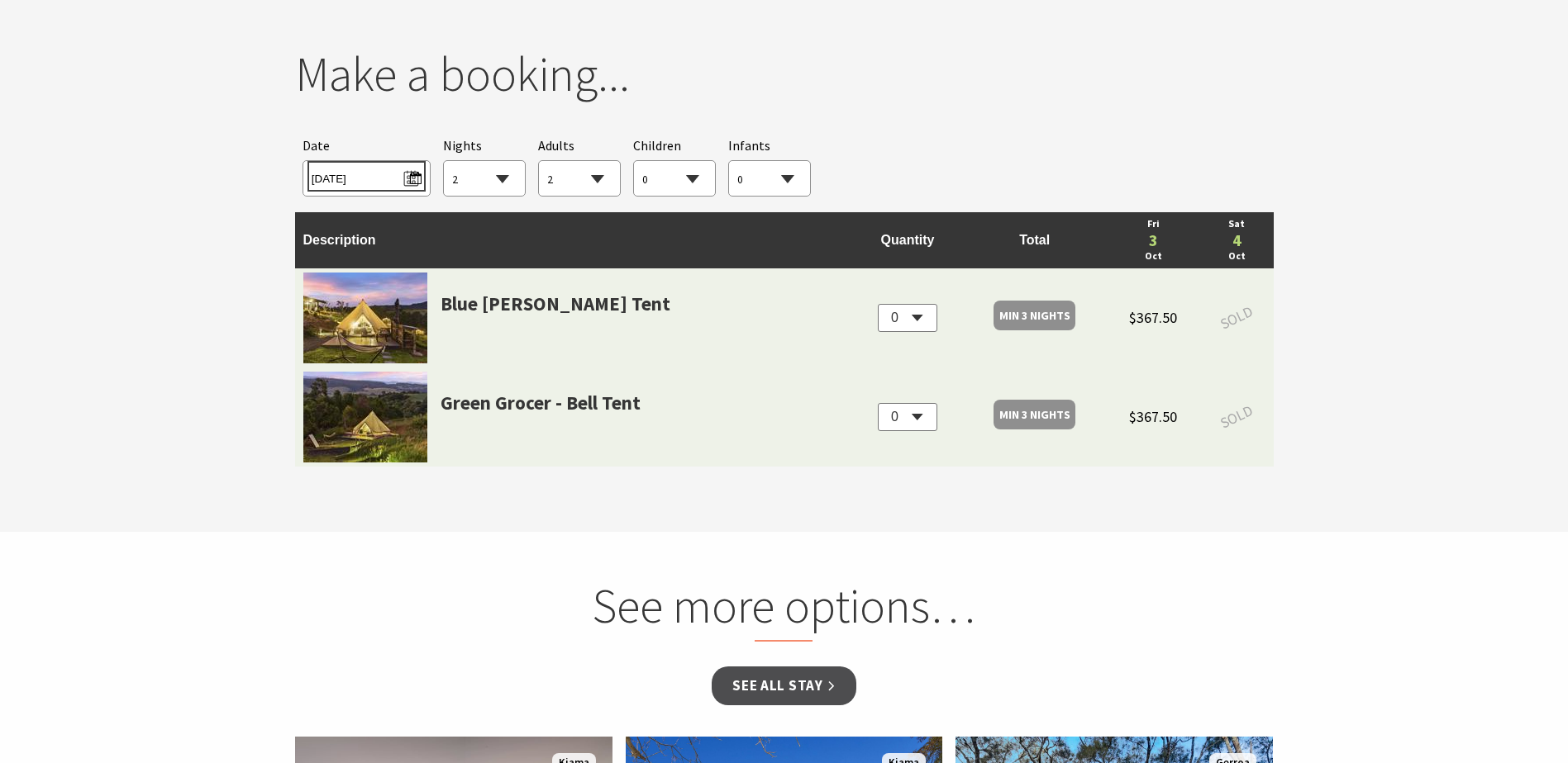
click at [380, 185] on span "Fri 03/10/2025" at bounding box center [366, 176] width 109 height 22
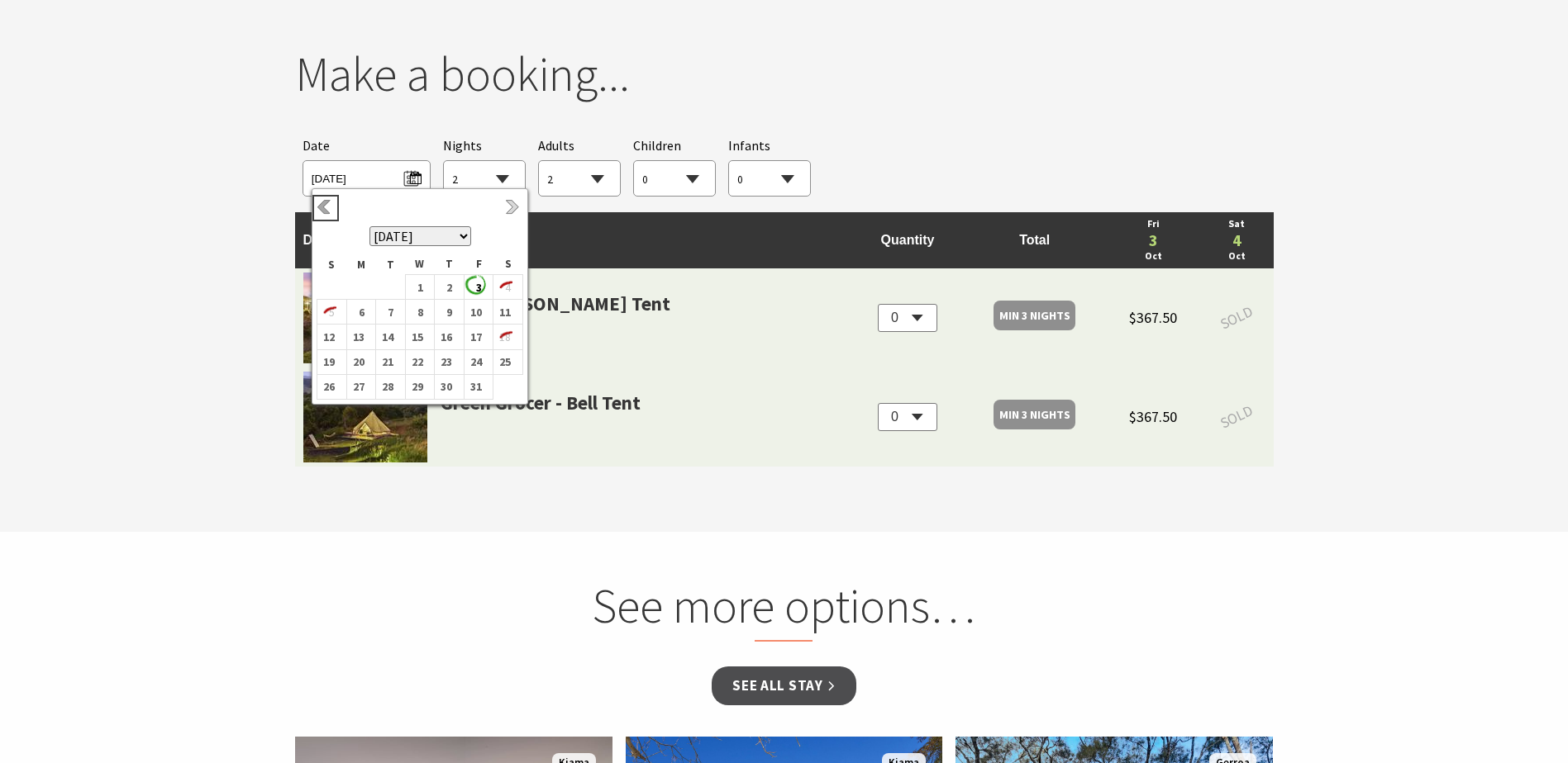
click at [325, 204] on link "Previous" at bounding box center [326, 207] width 18 height 18
click at [362, 391] on icon "29" at bounding box center [357, 387] width 21 height 21
click at [387, 381] on b "30" at bounding box center [387, 387] width 21 height 21
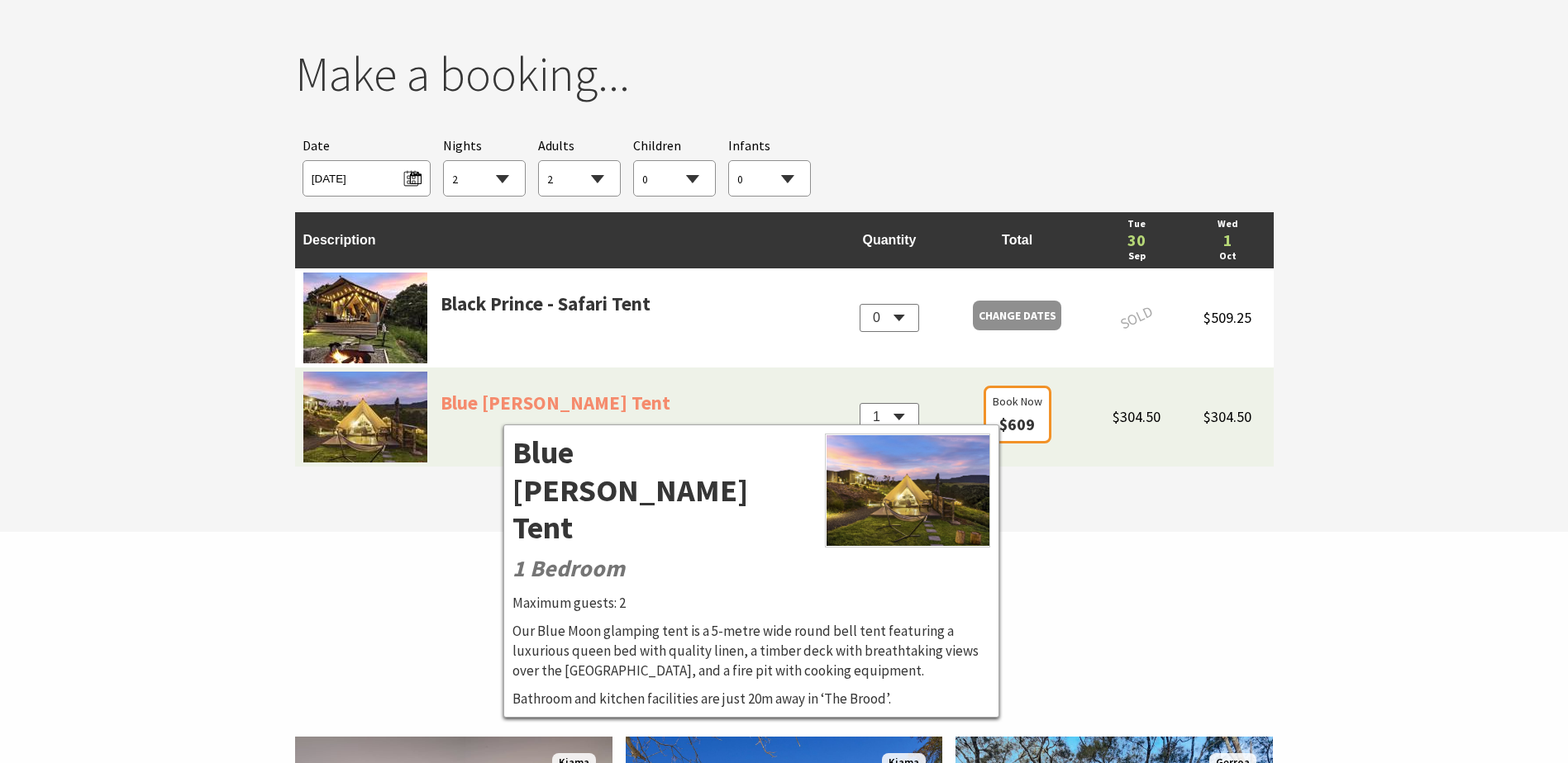
click at [504, 413] on link "Blue Moon - Bell Tent" at bounding box center [555, 424] width 229 height 74
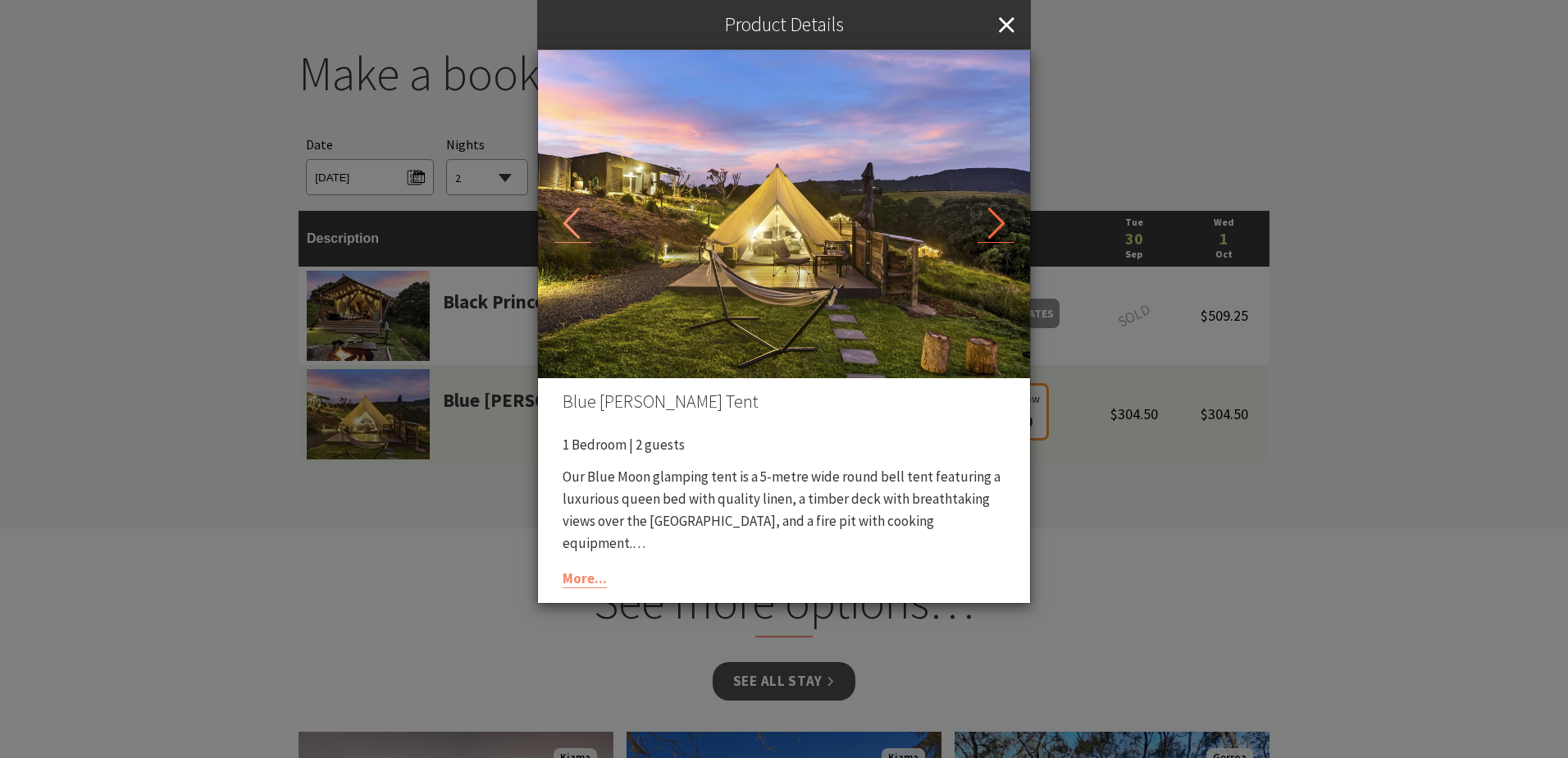
click at [997, 223] on icon at bounding box center [996, 224] width 36 height 36
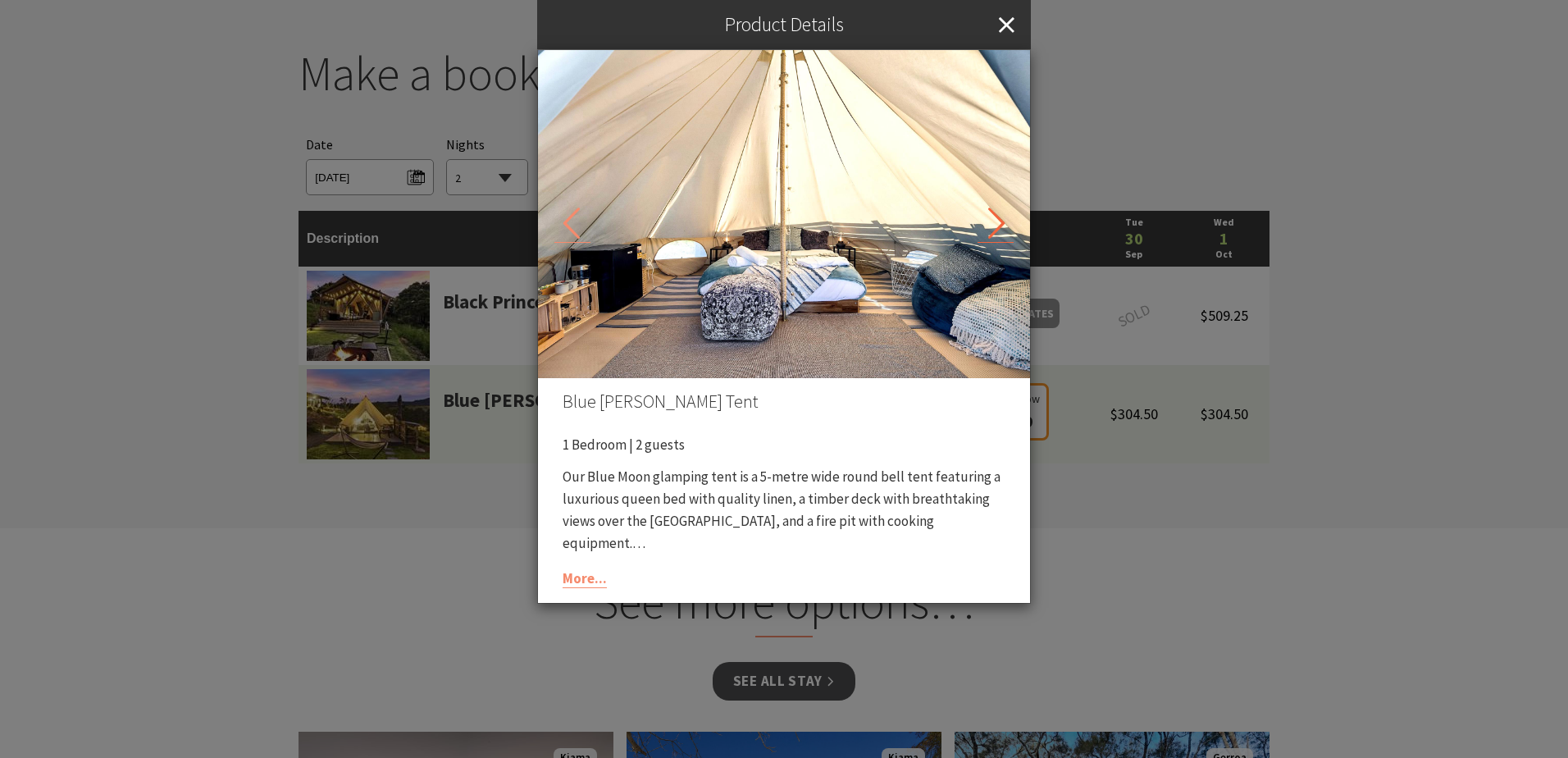
click at [997, 223] on icon at bounding box center [996, 224] width 36 height 36
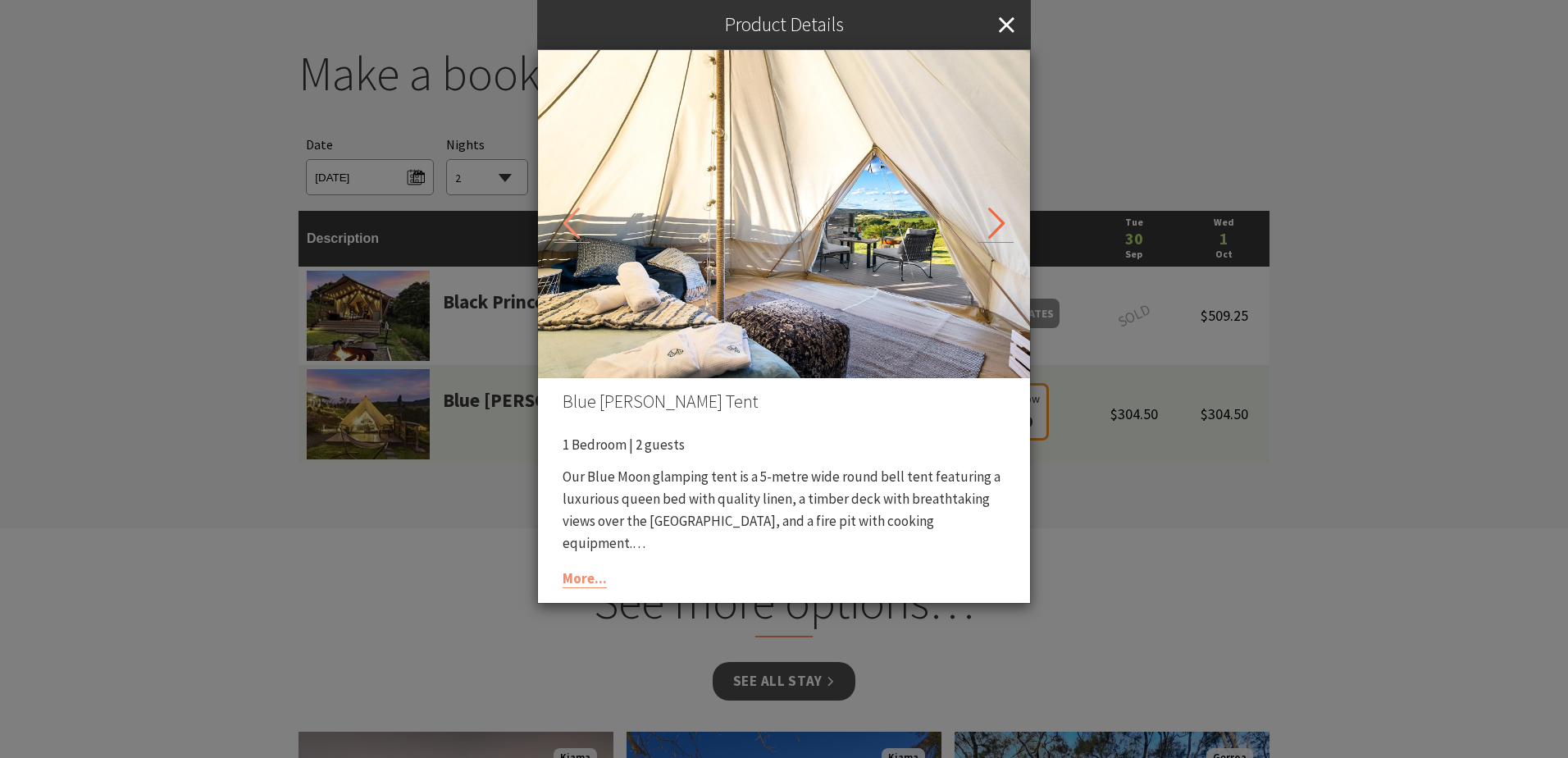
click at [997, 223] on icon at bounding box center [996, 224] width 36 height 36
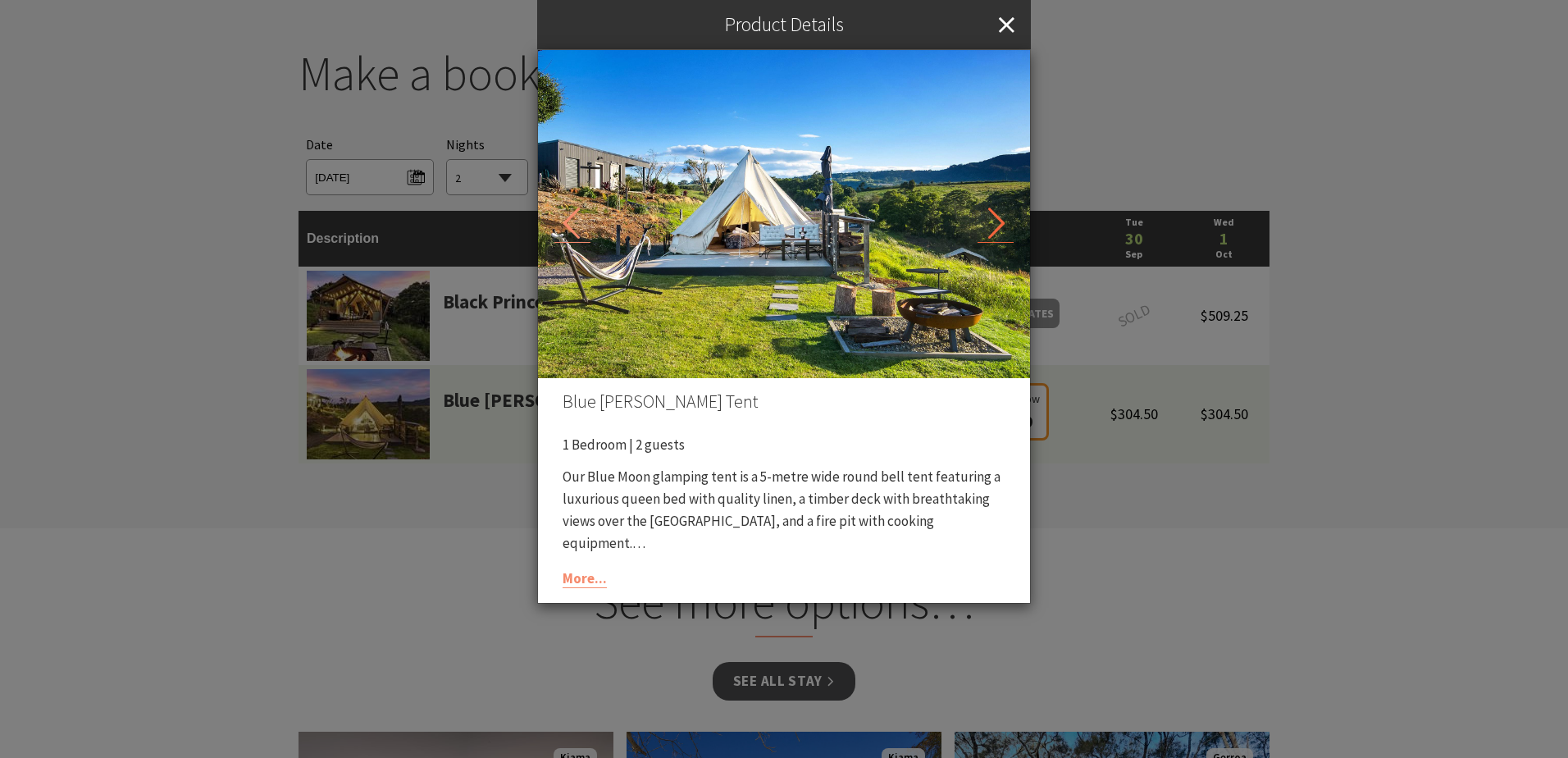
click at [997, 223] on icon at bounding box center [996, 224] width 36 height 36
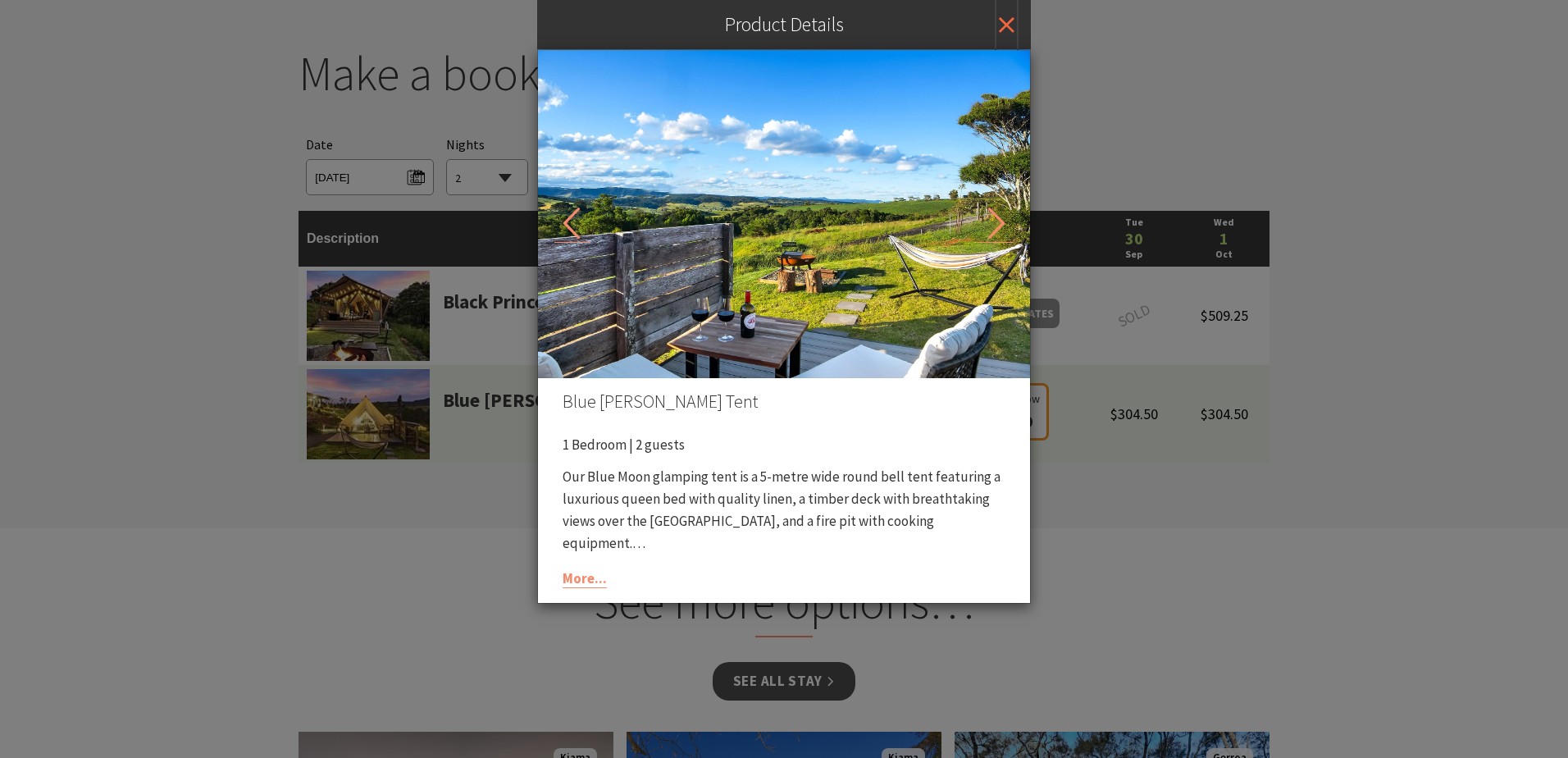
click at [1008, 17] on icon "Close" at bounding box center [1007, 25] width 15 height 50
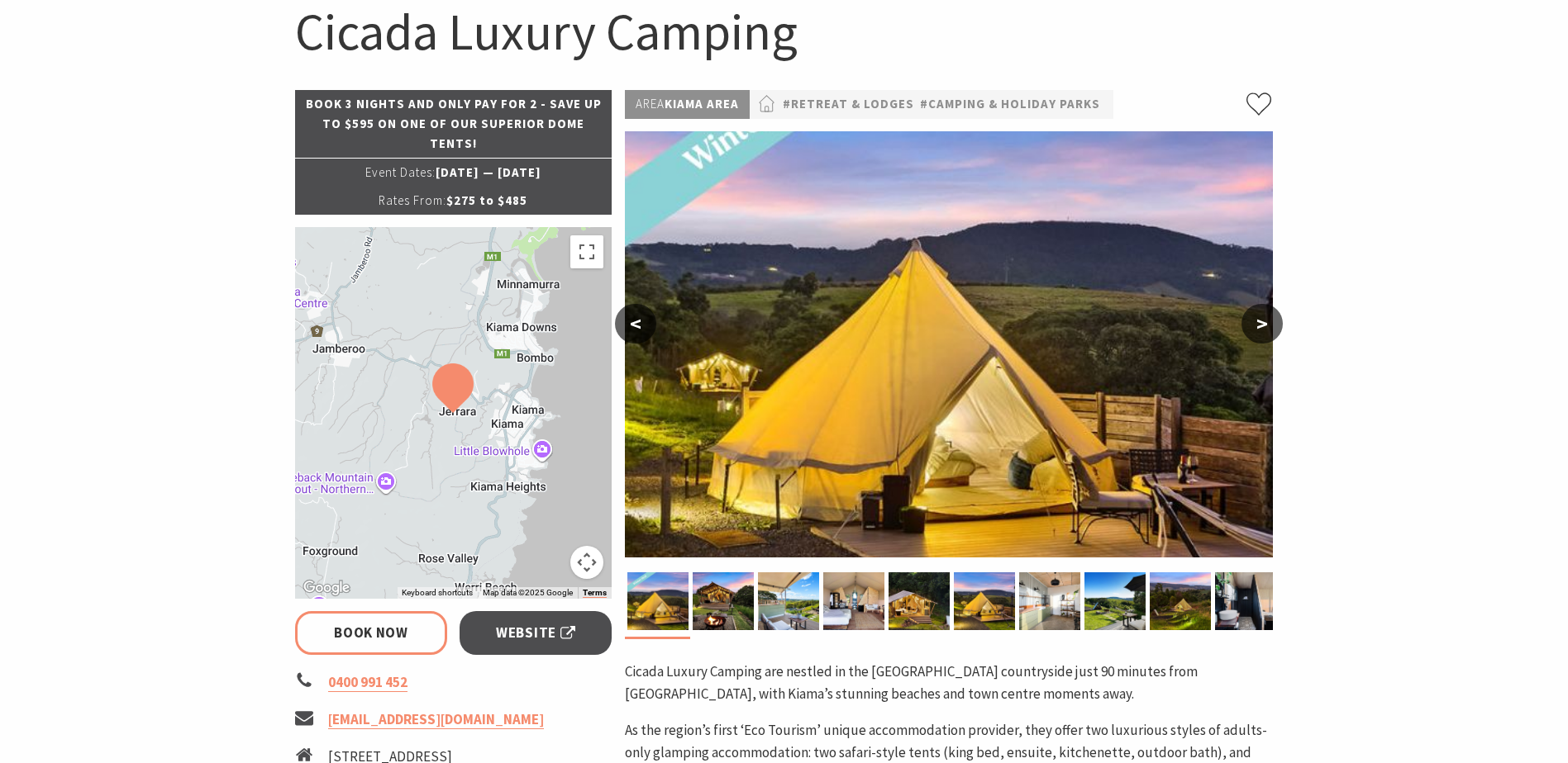
scroll to position [0, 0]
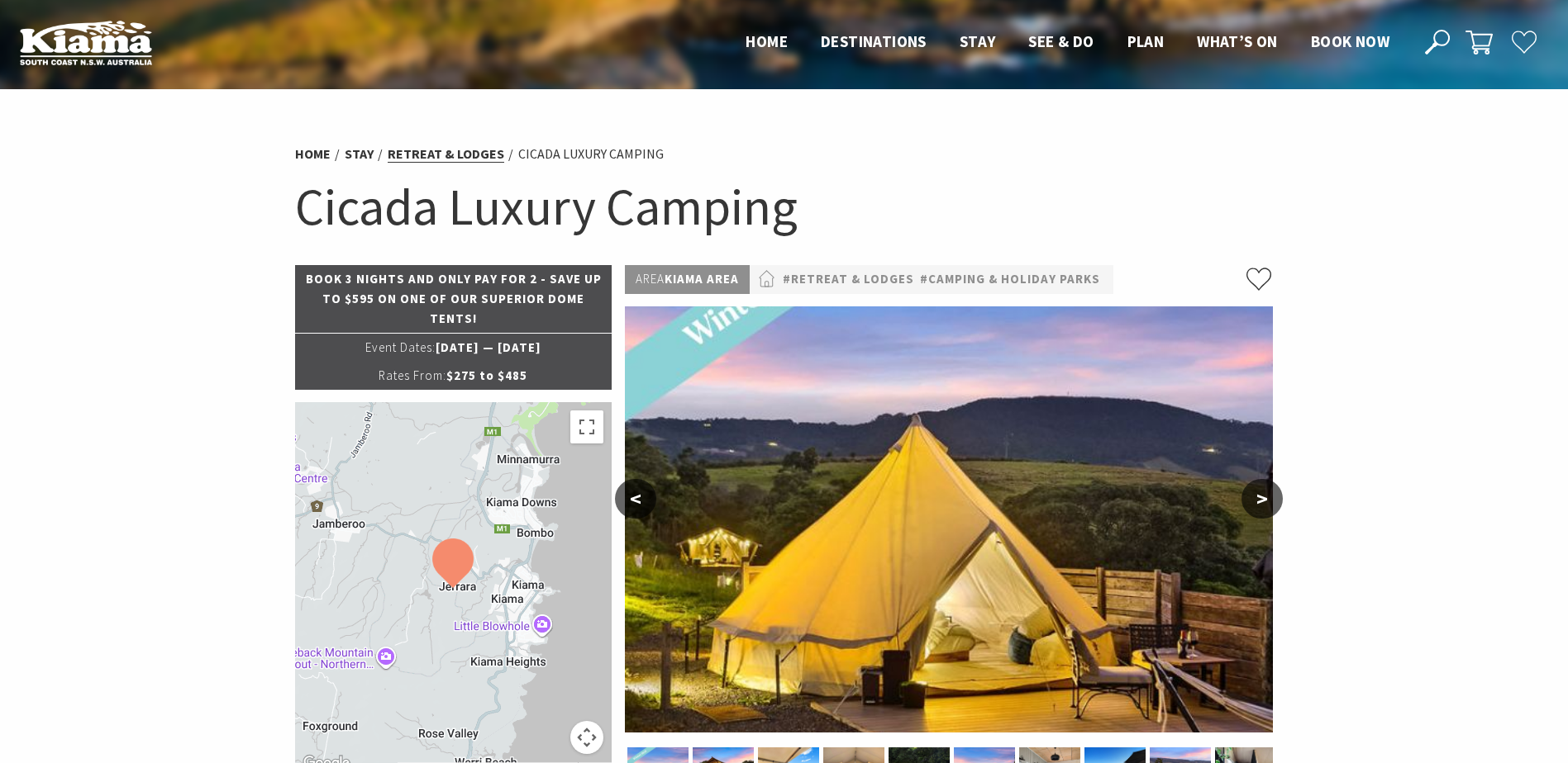
click at [481, 157] on link "Retreat & Lodges" at bounding box center [446, 154] width 116 height 17
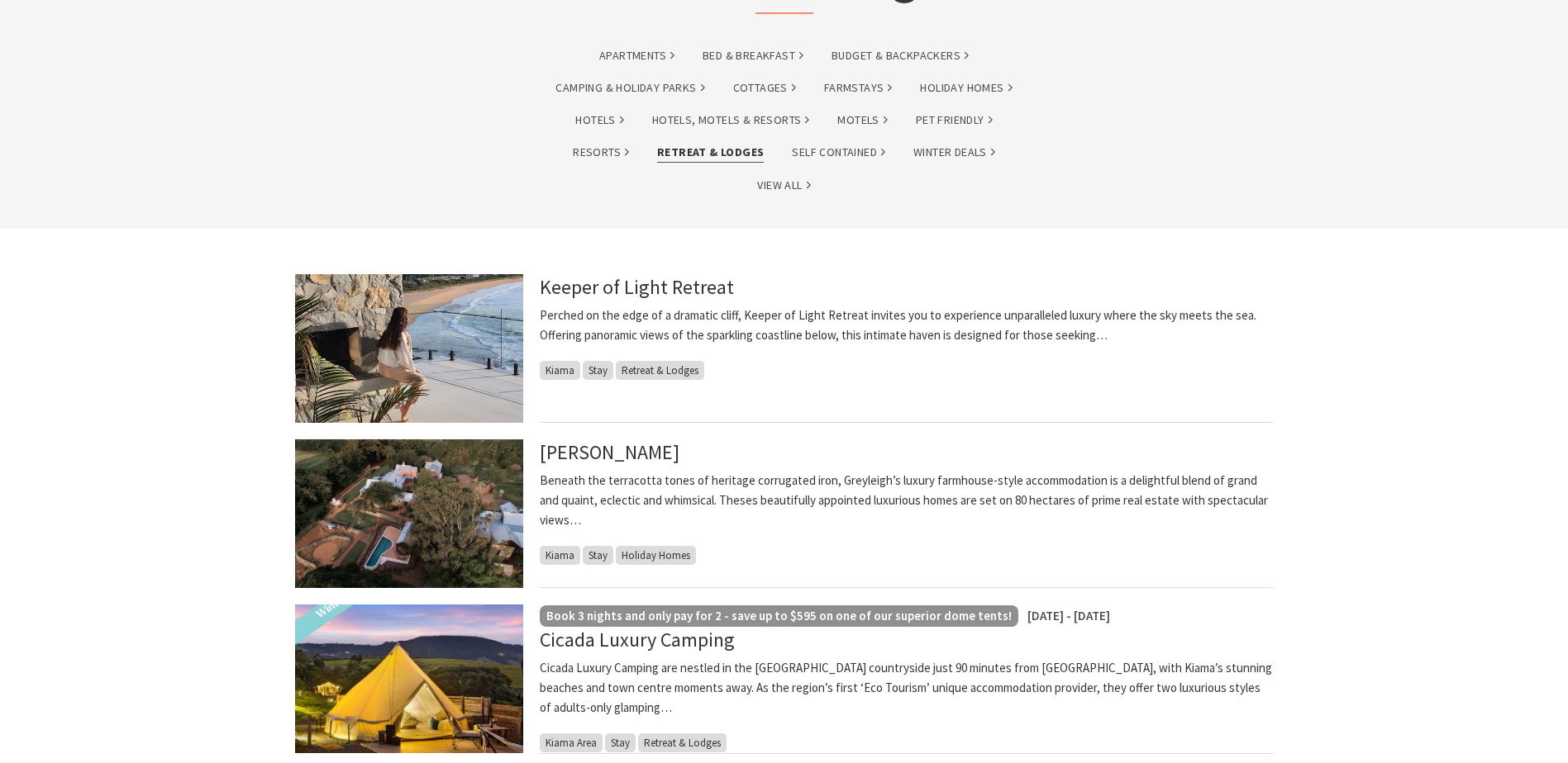
scroll to position [83, 0]
